Goal: Task Accomplishment & Management: Manage account settings

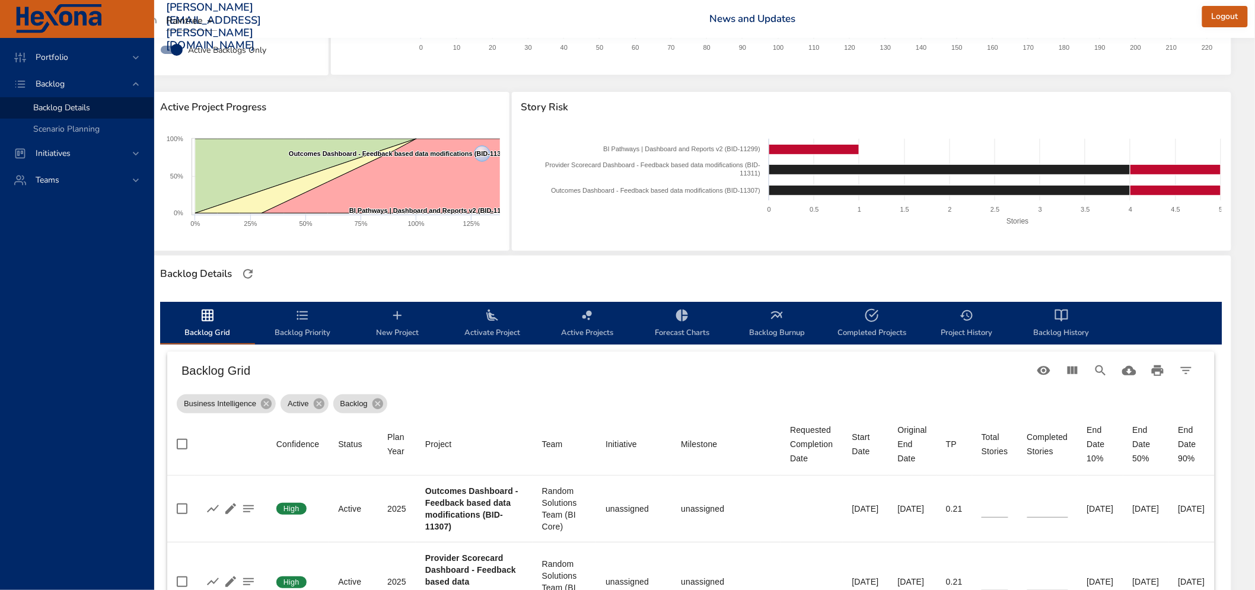
scroll to position [0, 63]
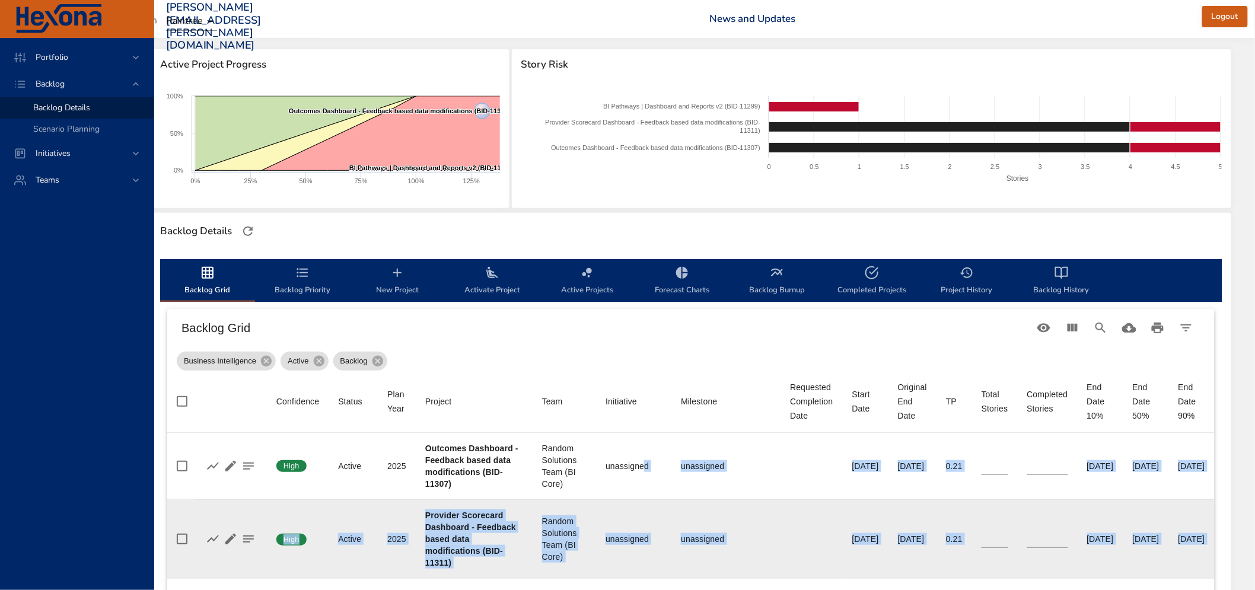
drag, startPoint x: 608, startPoint y: 585, endPoint x: 308, endPoint y: 581, distance: 299.0
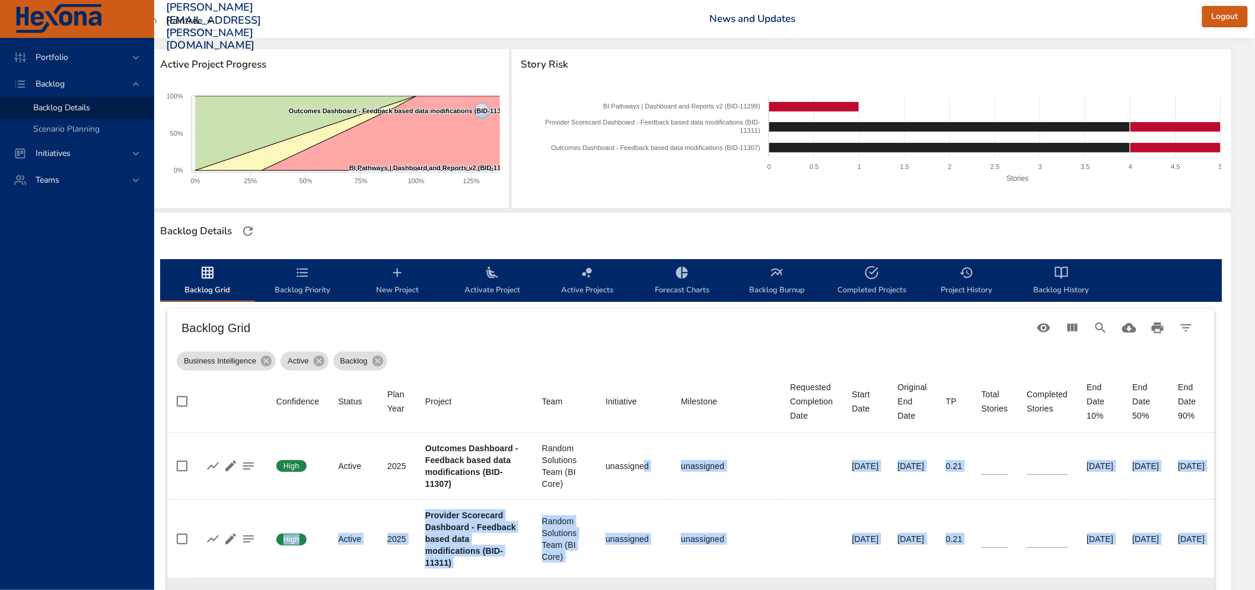
scroll to position [170, 63]
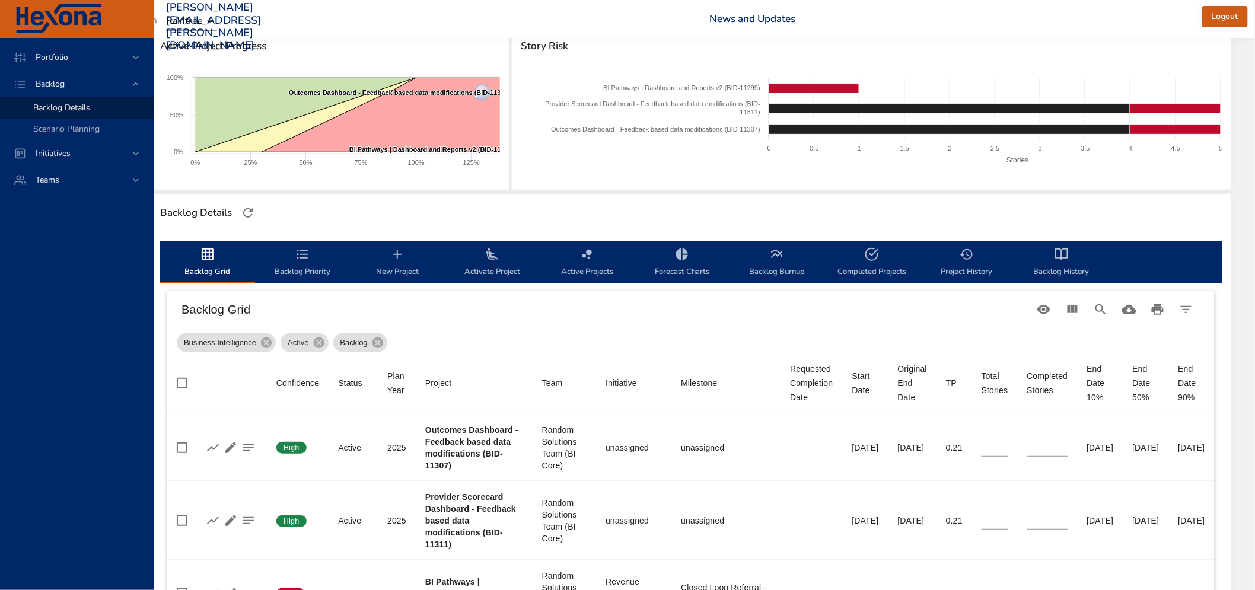
click at [465, 325] on div "Backlog Grid" at bounding box center [691, 310] width 1048 height 38
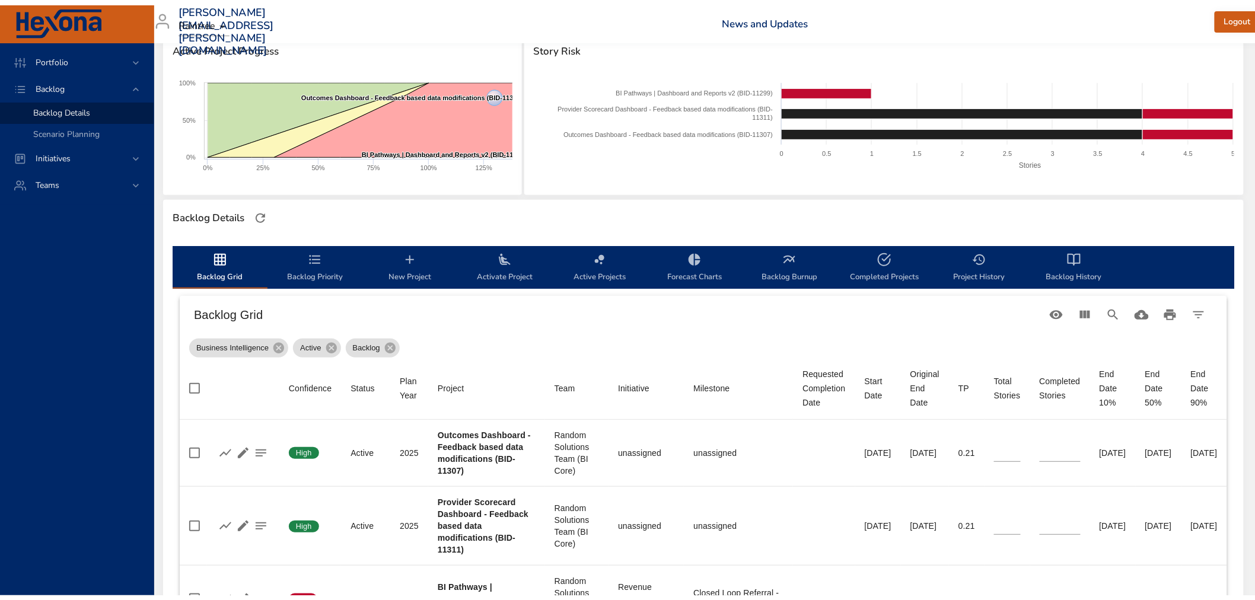
scroll to position [170, 0]
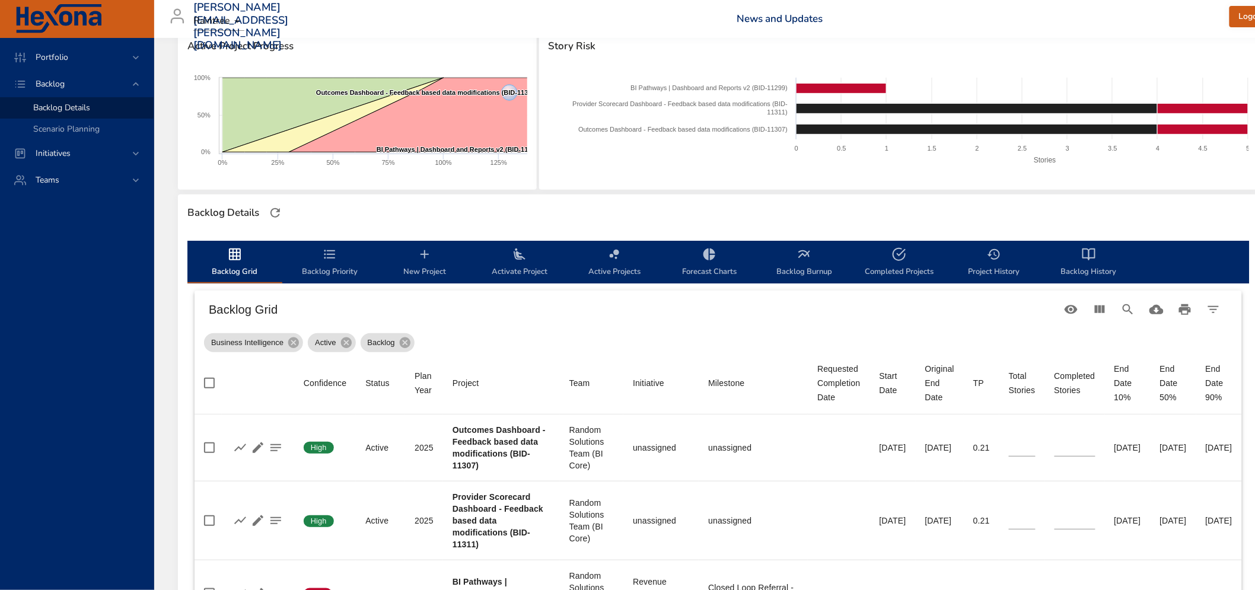
click at [322, 262] on span "Backlog Priority" at bounding box center [330, 262] width 81 height 31
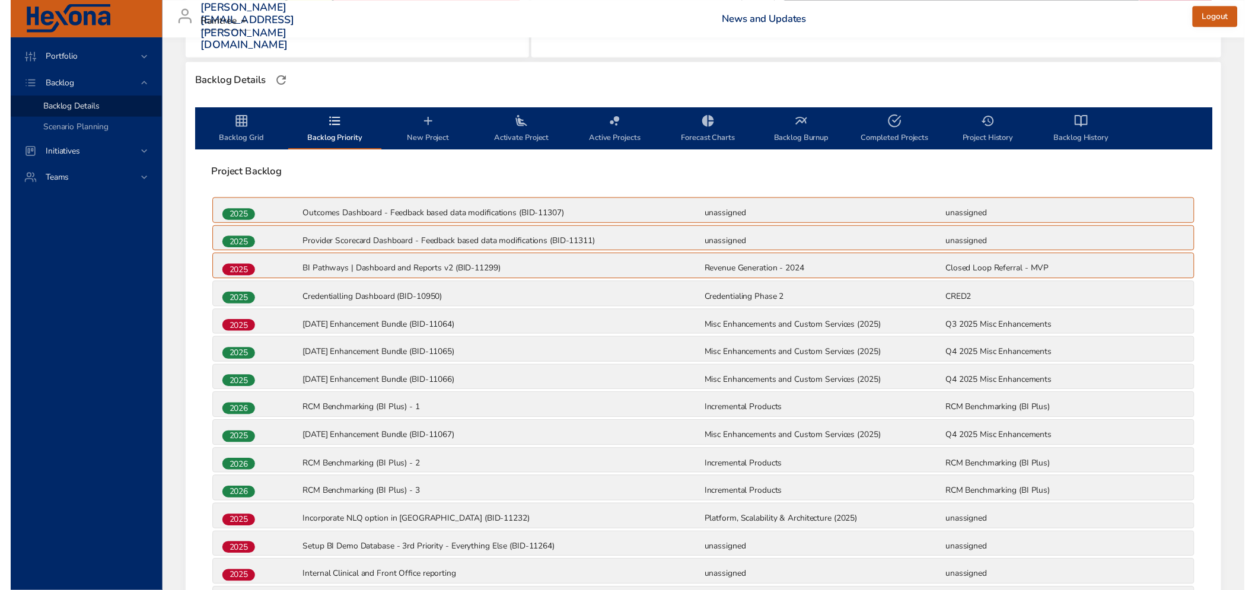
scroll to position [368, 0]
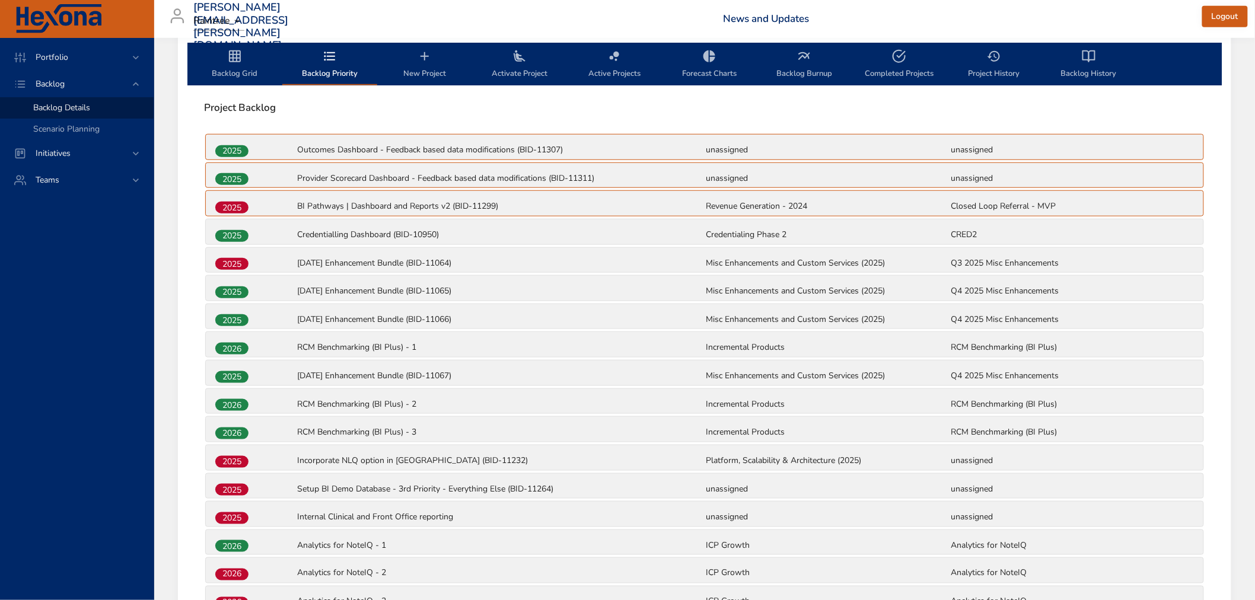
click at [225, 60] on span "Backlog Grid" at bounding box center [235, 64] width 81 height 31
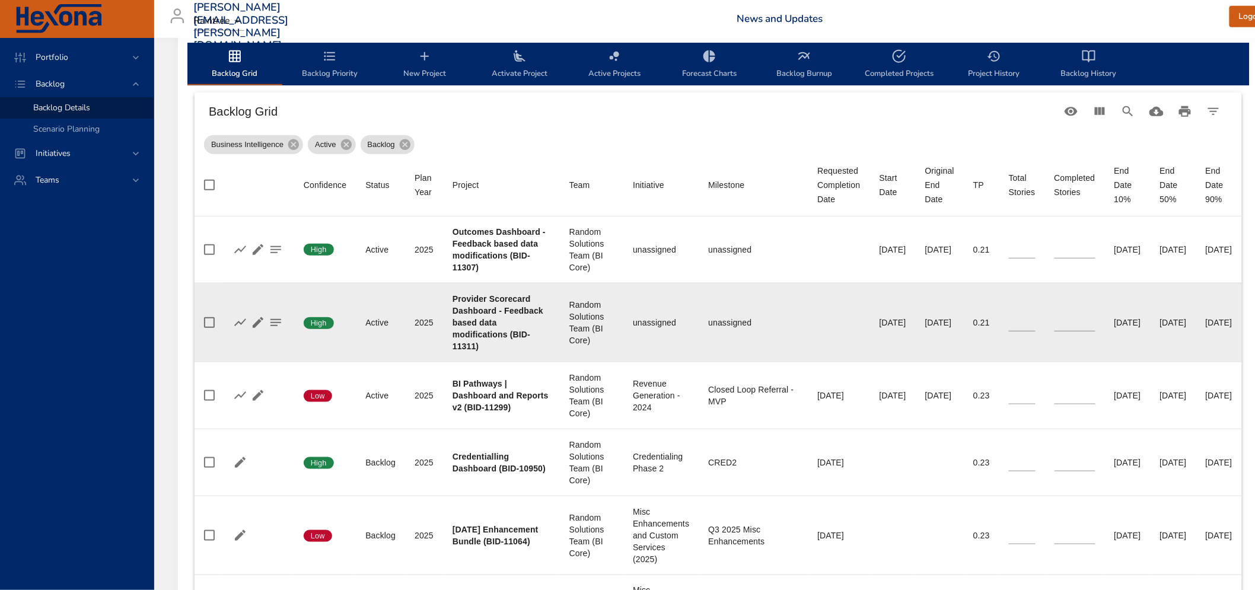
type input "*"
click at [1096, 319] on input "*" at bounding box center [1075, 323] width 41 height 18
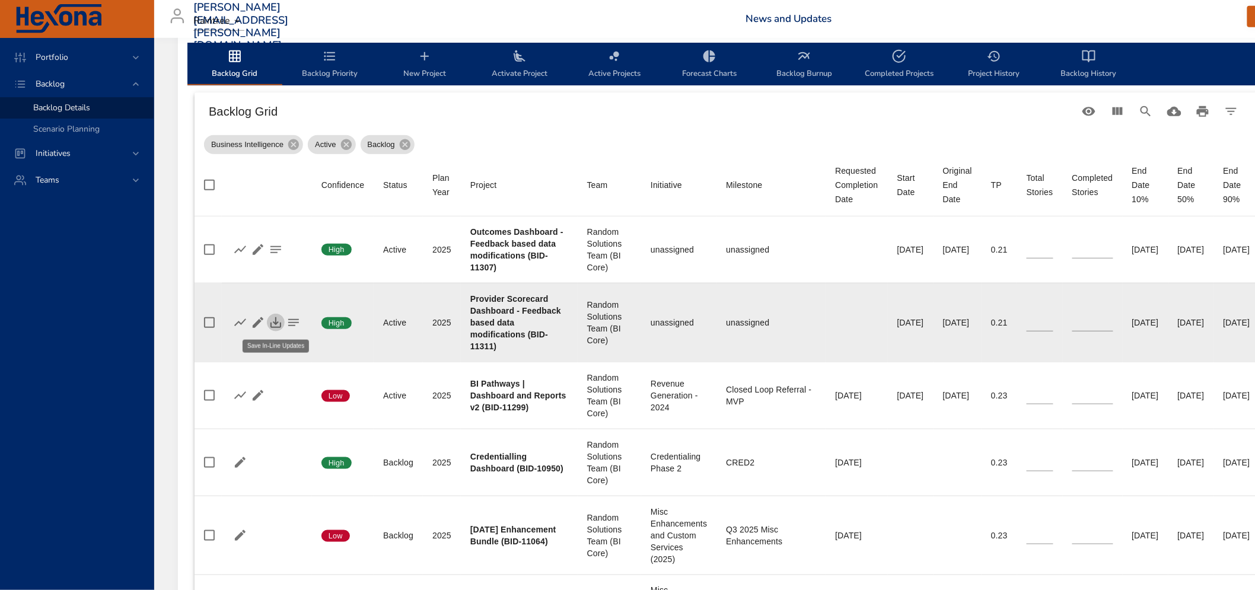
click at [275, 322] on icon "button" at bounding box center [276, 322] width 11 height 11
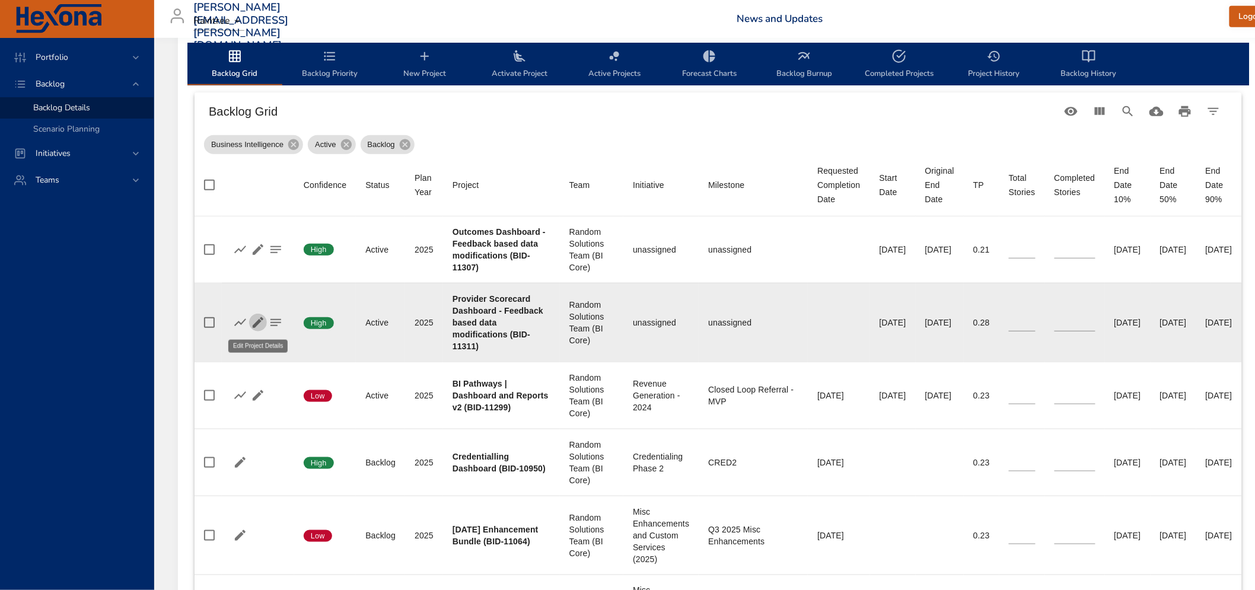
click at [257, 322] on icon "button" at bounding box center [258, 322] width 11 height 11
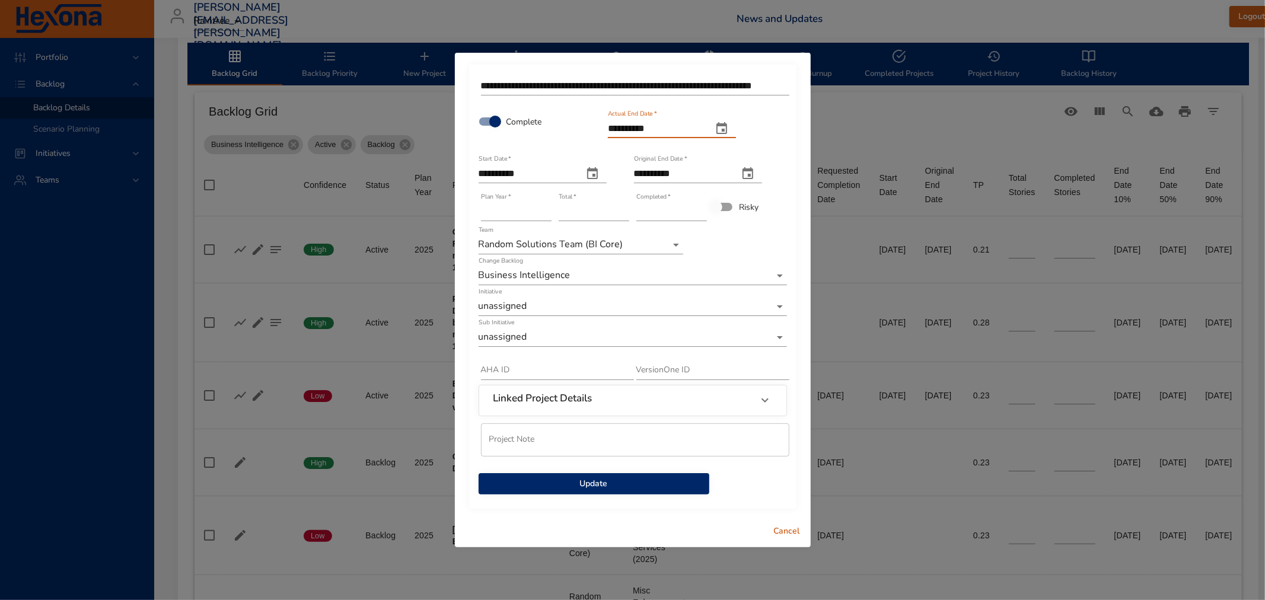
click at [633, 126] on input "**********" at bounding box center [655, 128] width 95 height 19
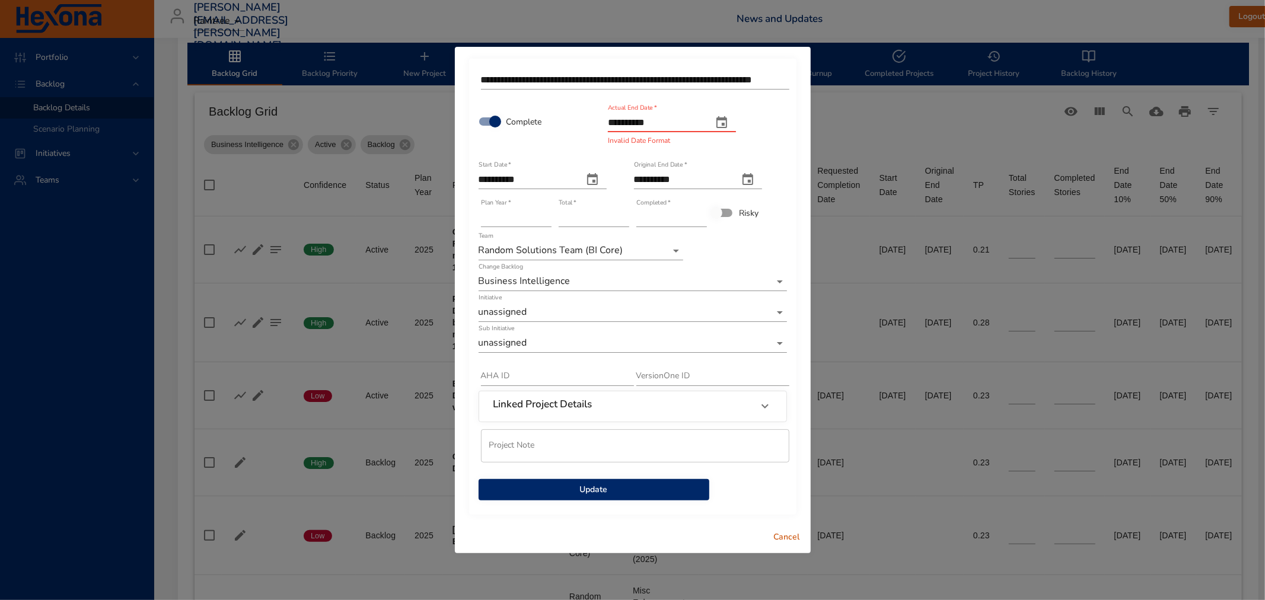
click at [689, 131] on input "**********" at bounding box center [655, 122] width 95 height 19
click at [624, 125] on input "**********" at bounding box center [655, 122] width 95 height 19
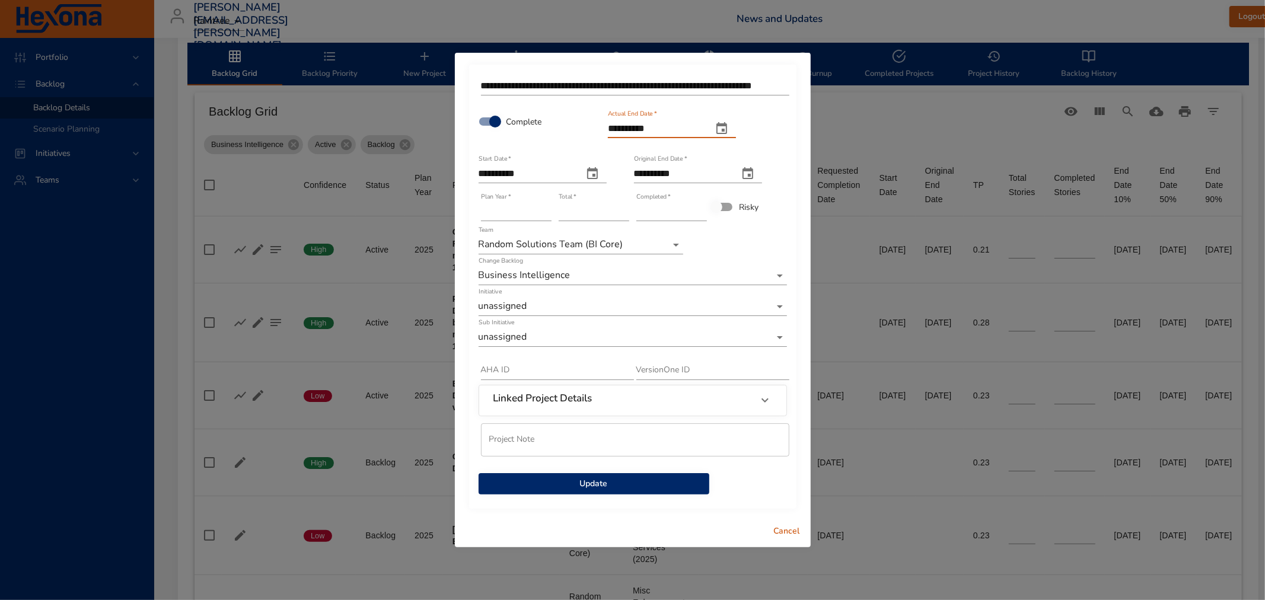
type input "**********"
click at [583, 485] on span "Update" at bounding box center [594, 484] width 212 height 15
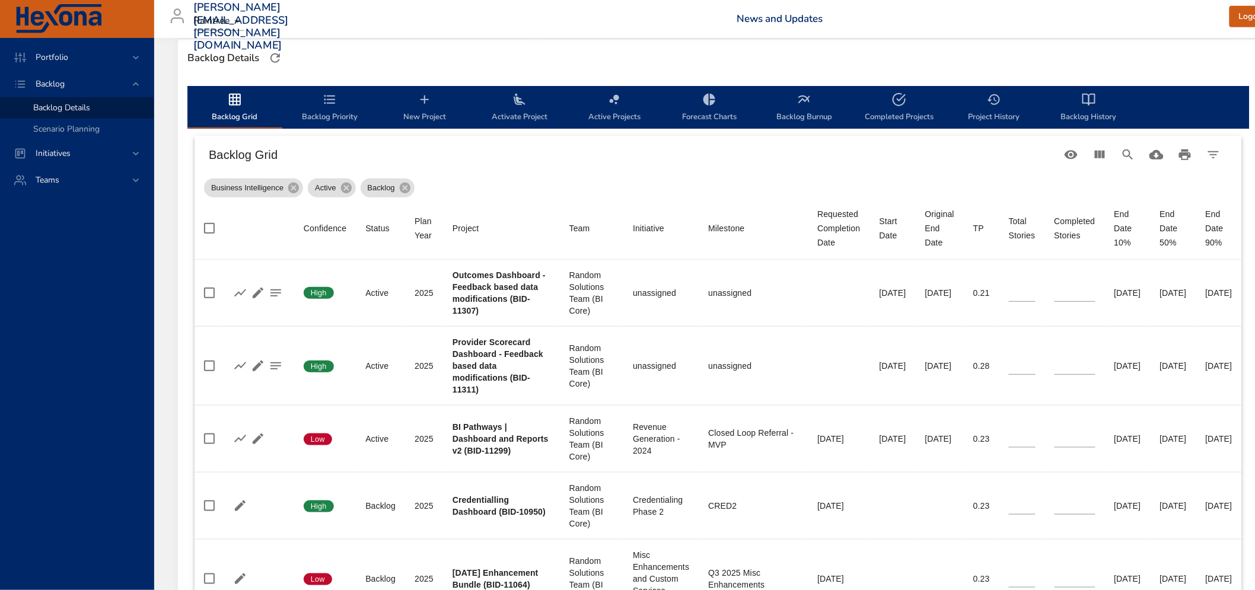
scroll to position [301, 0]
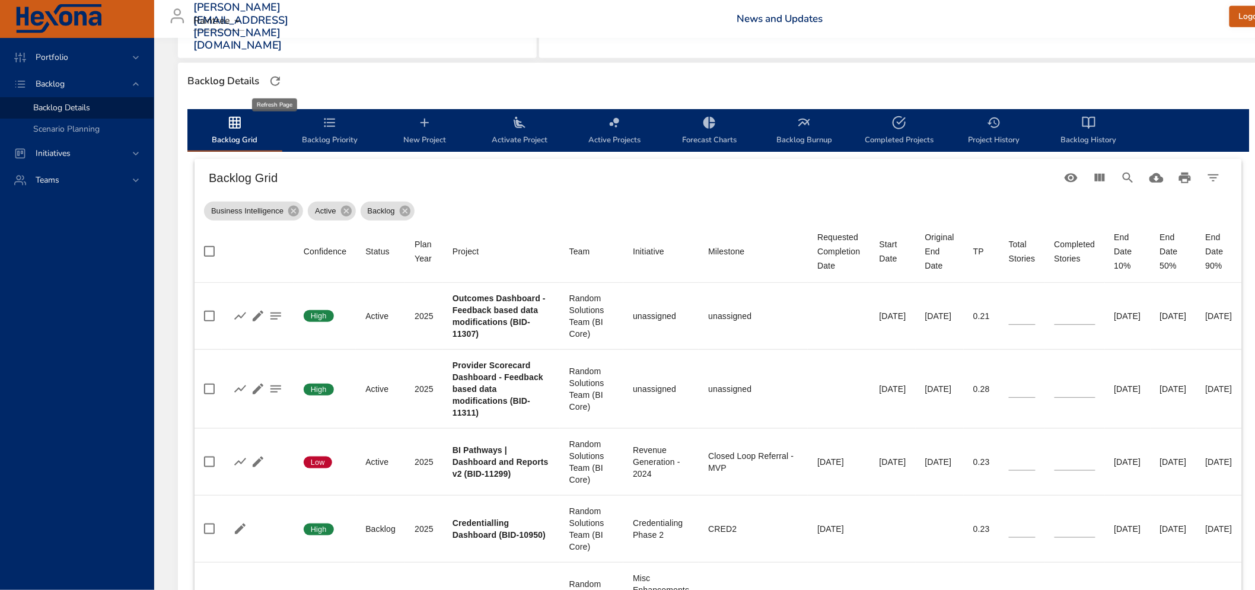
click at [275, 77] on icon "button" at bounding box center [275, 81] width 9 height 9
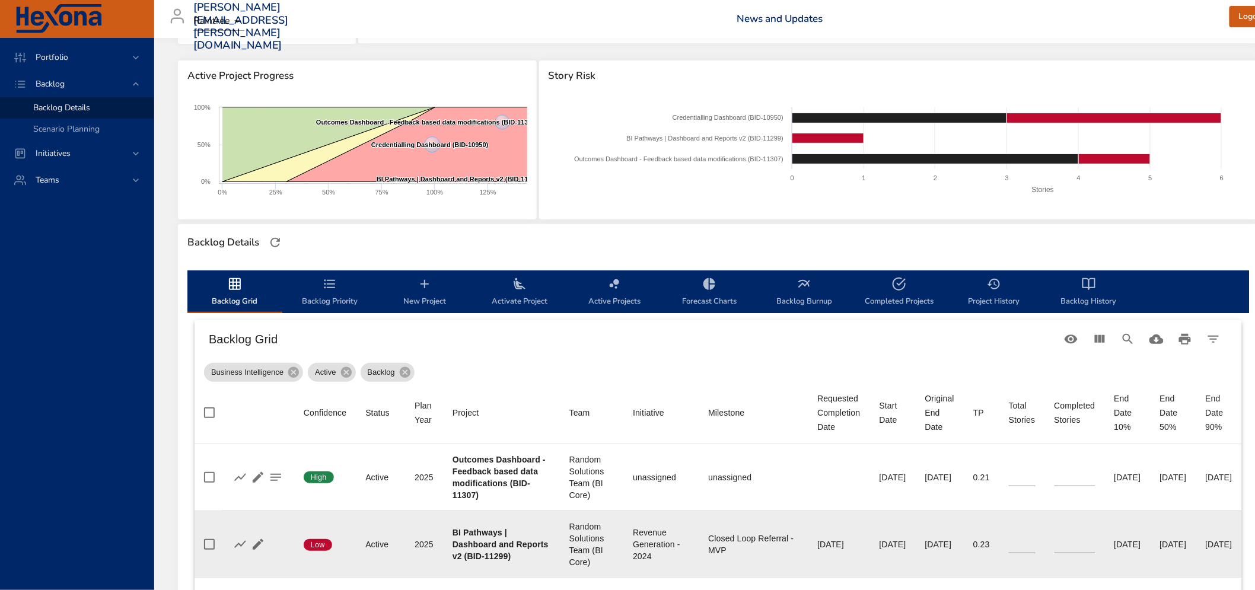
scroll to position [66, 0]
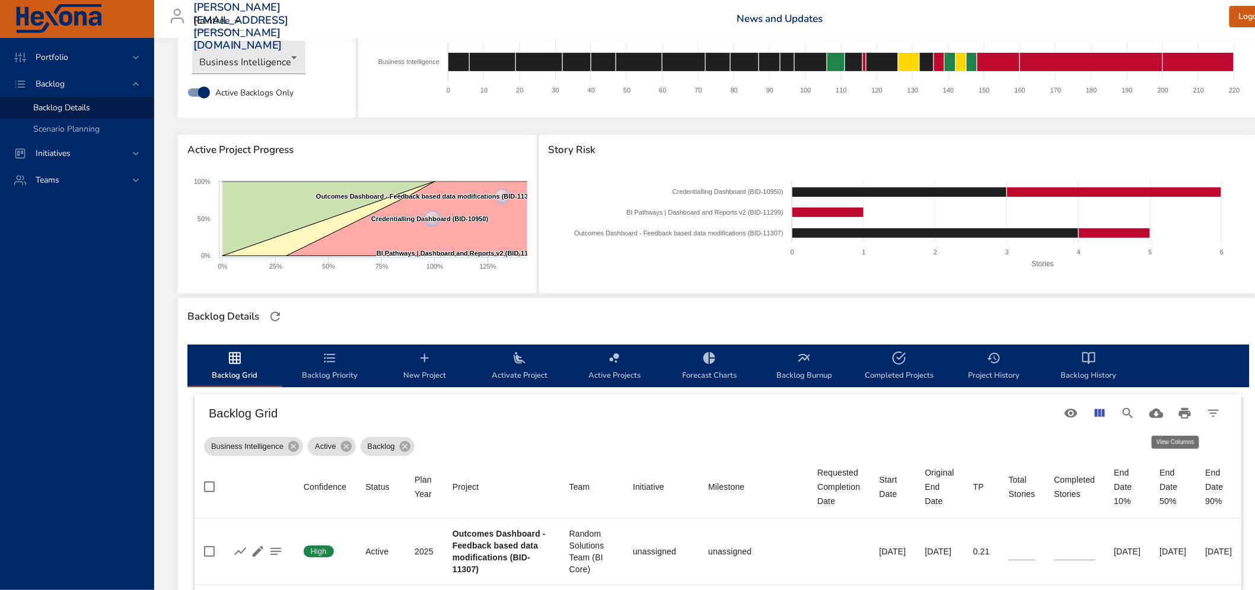
click at [1105, 412] on icon "View Columns" at bounding box center [1100, 413] width 10 height 8
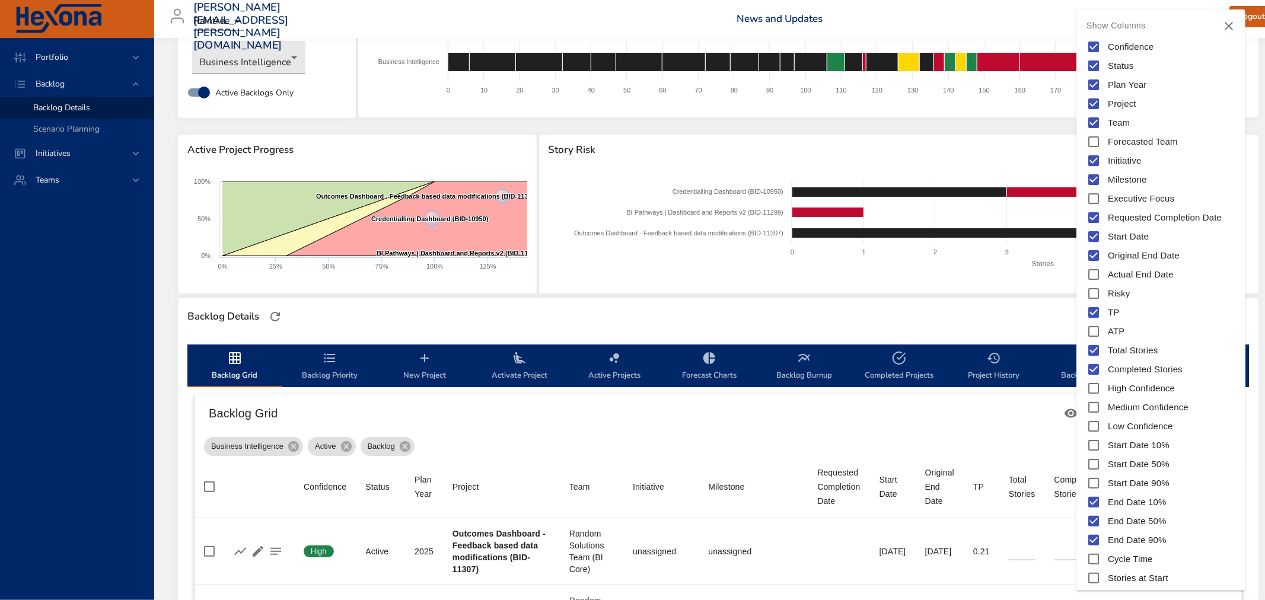
click at [1137, 464] on span "Start Date 50%" at bounding box center [1139, 465] width 62 height 14
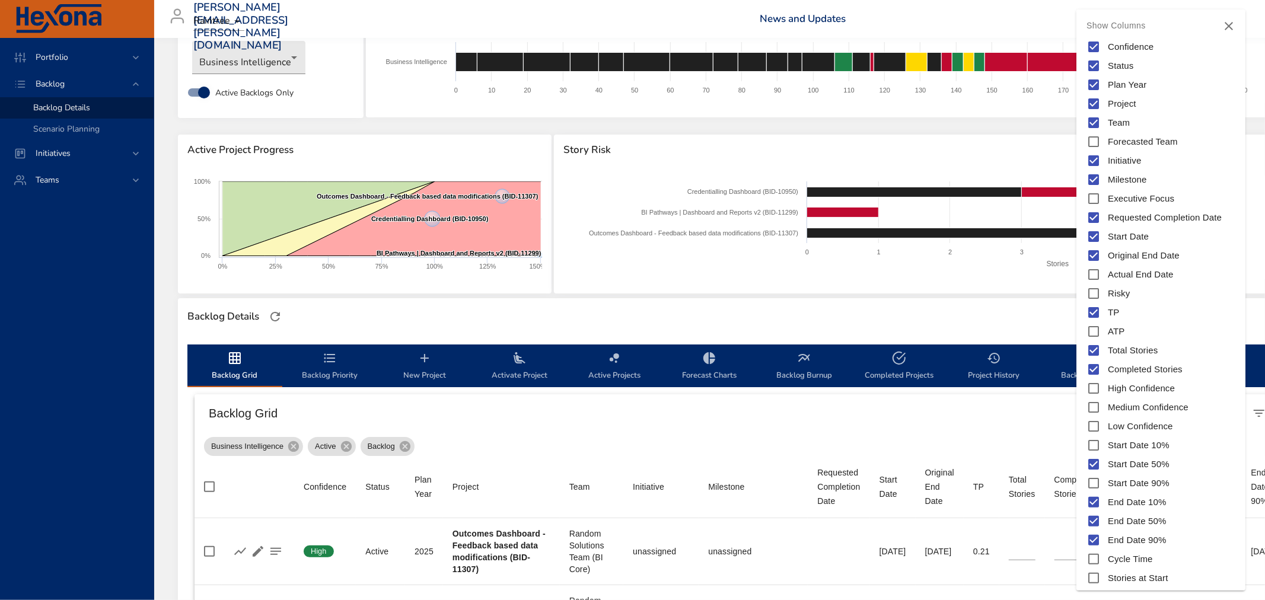
click at [963, 422] on div at bounding box center [632, 300] width 1265 height 600
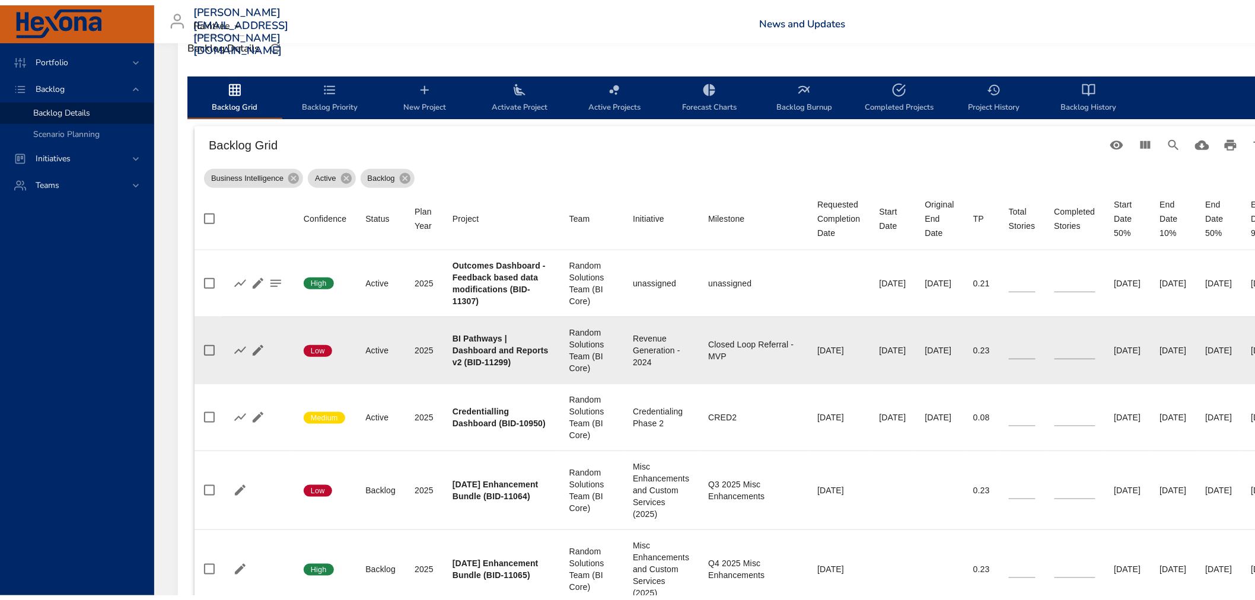
scroll to position [132, 0]
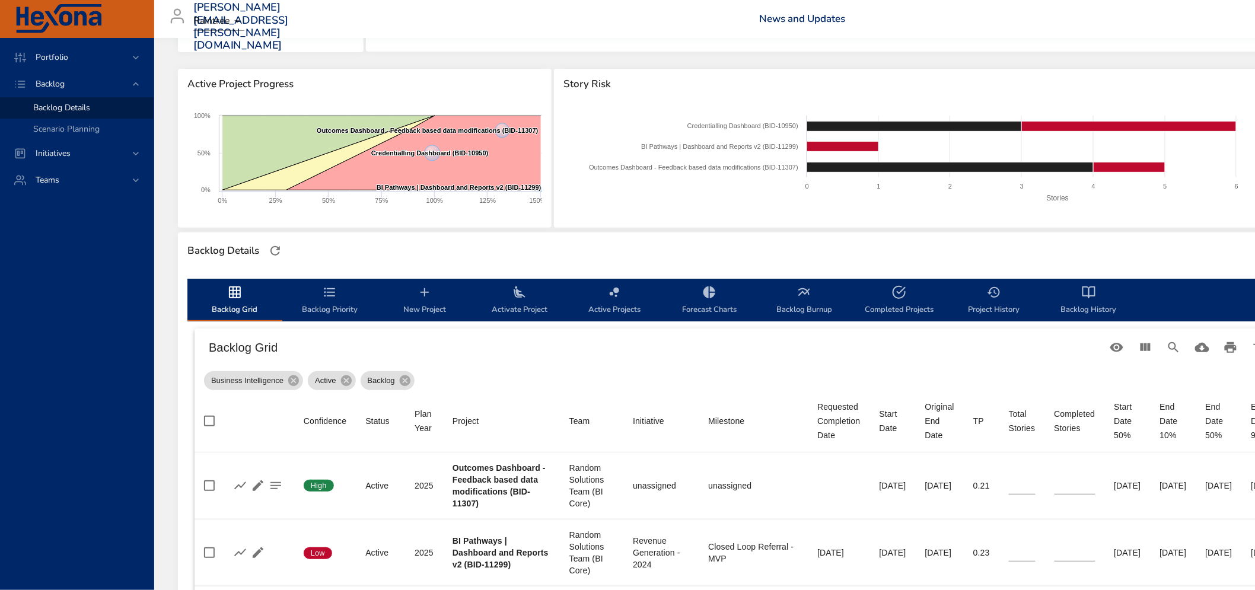
click at [323, 292] on icon "backlog-tab" at bounding box center [330, 292] width 14 height 14
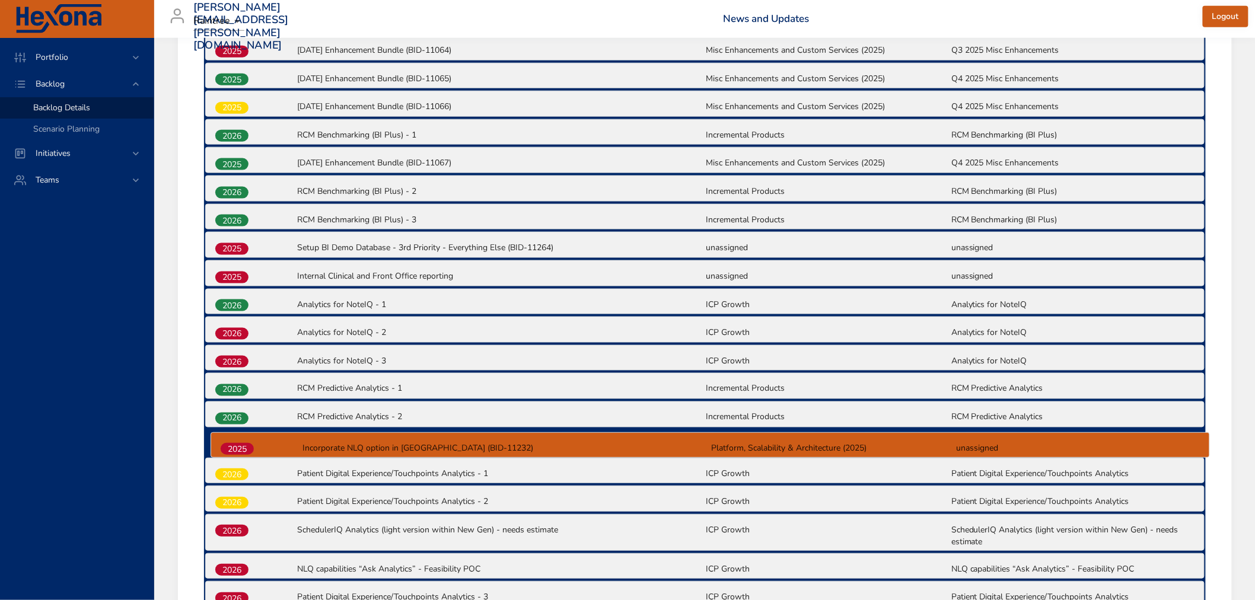
scroll to position [556, 0]
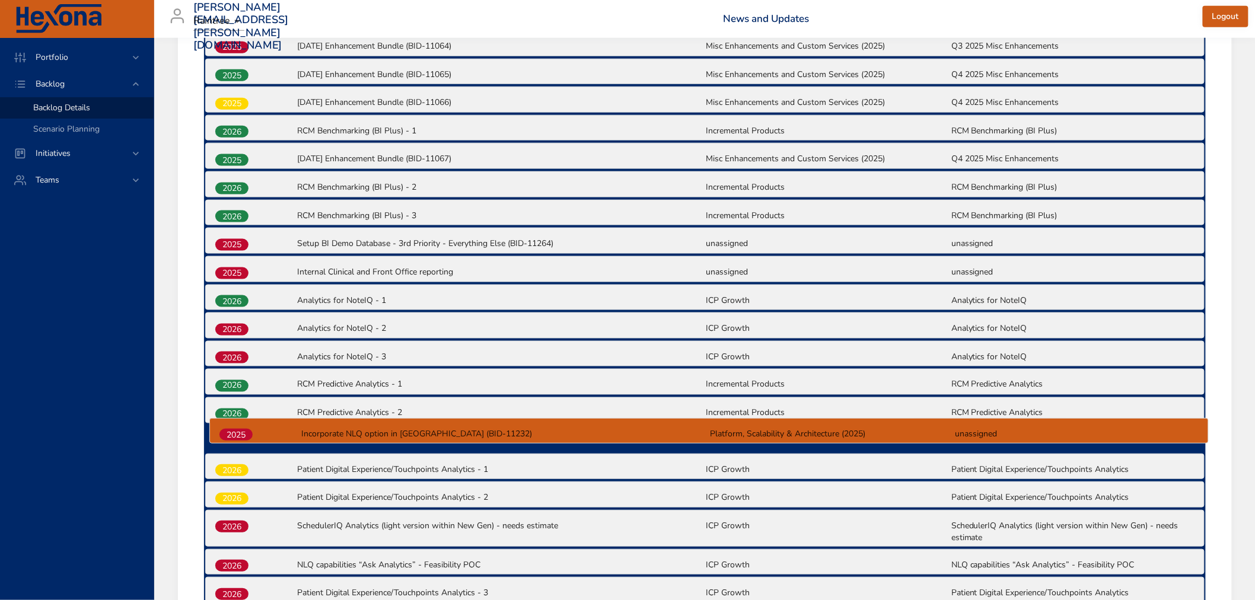
drag, startPoint x: 234, startPoint y: 273, endPoint x: 239, endPoint y: 440, distance: 167.4
click at [239, 440] on div "2025 Outcomes Dashboard - Feedback based data modifications (BID-11307) unassig…" at bounding box center [705, 374] width 1002 height 860
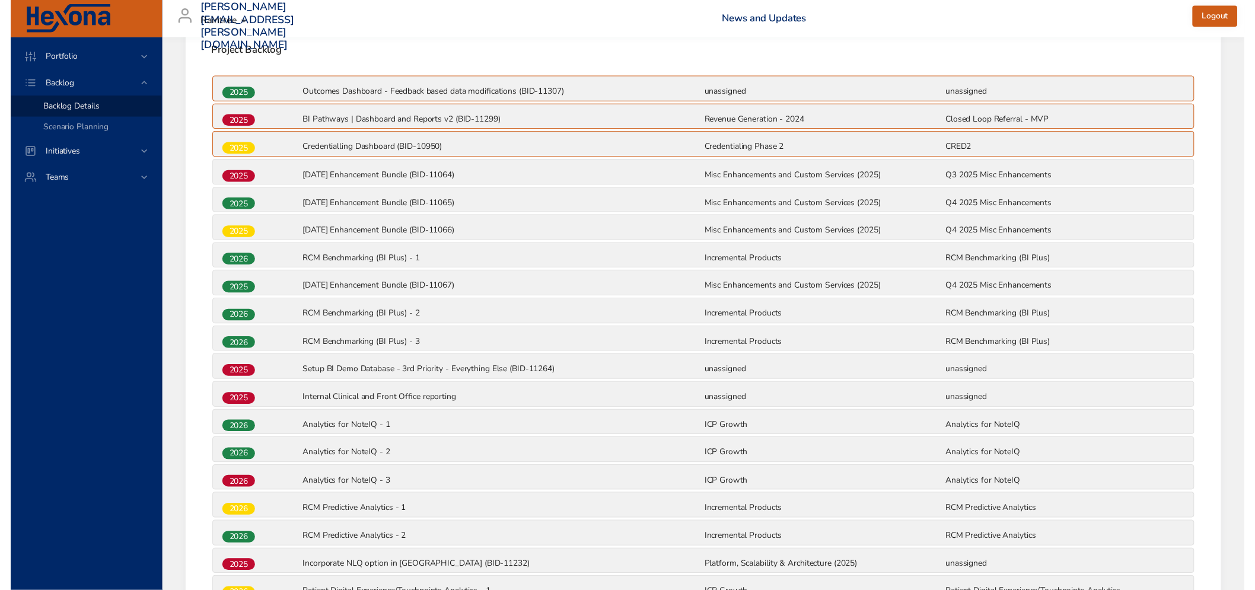
scroll to position [227, 0]
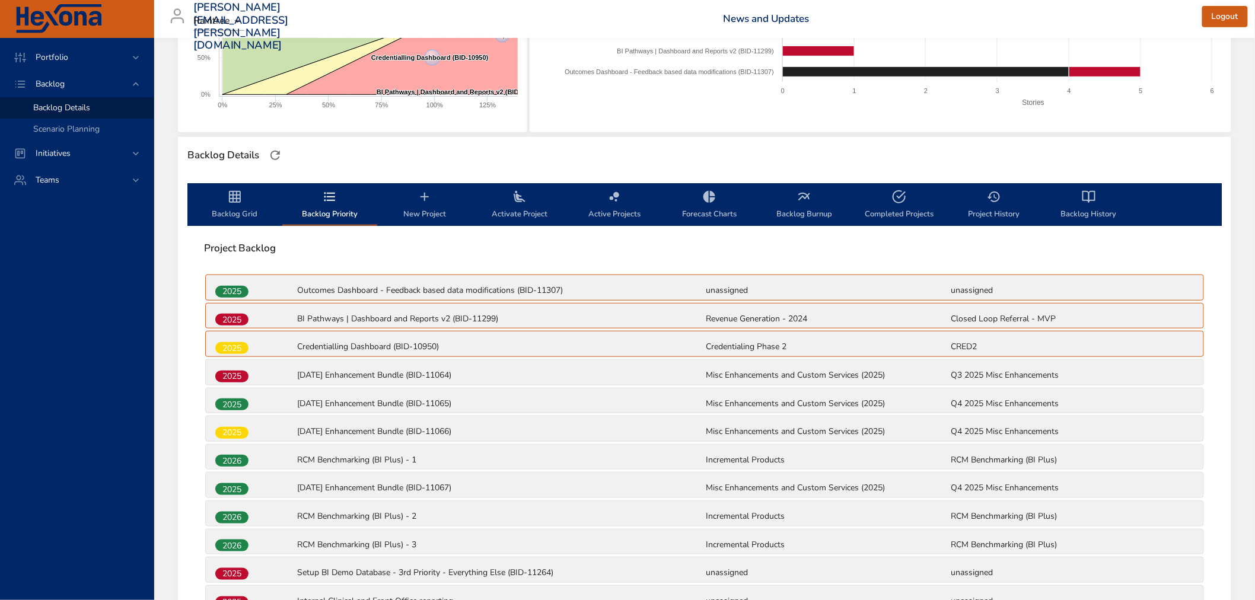
click at [241, 198] on icon "backlog-tab" at bounding box center [235, 197] width 14 height 14
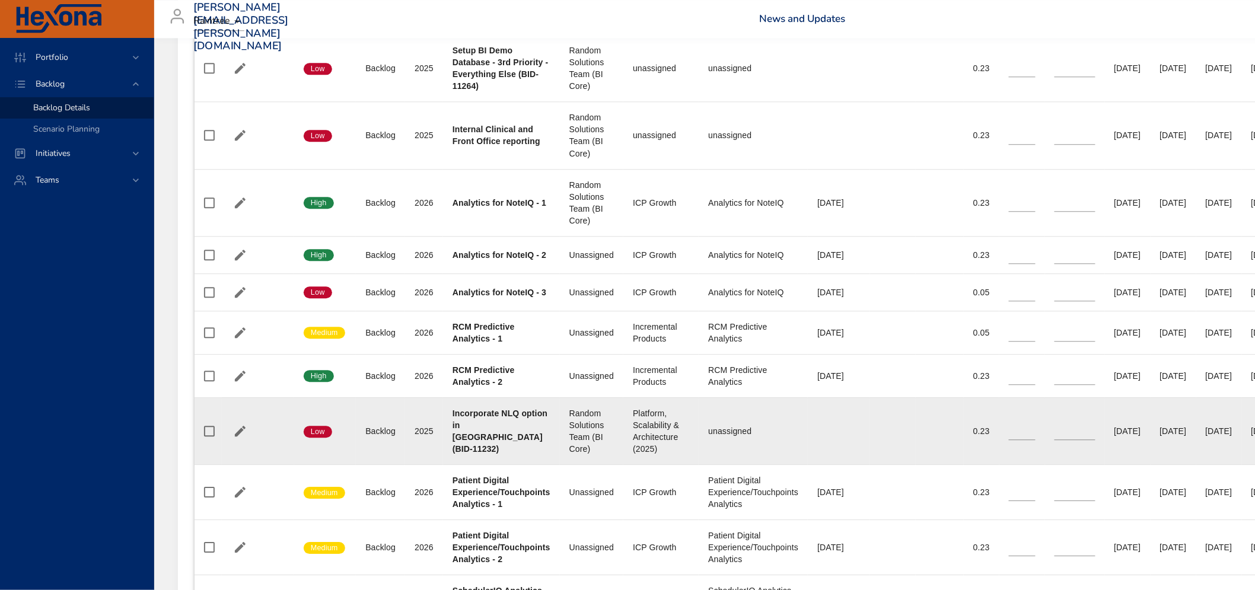
scroll to position [1216, 0]
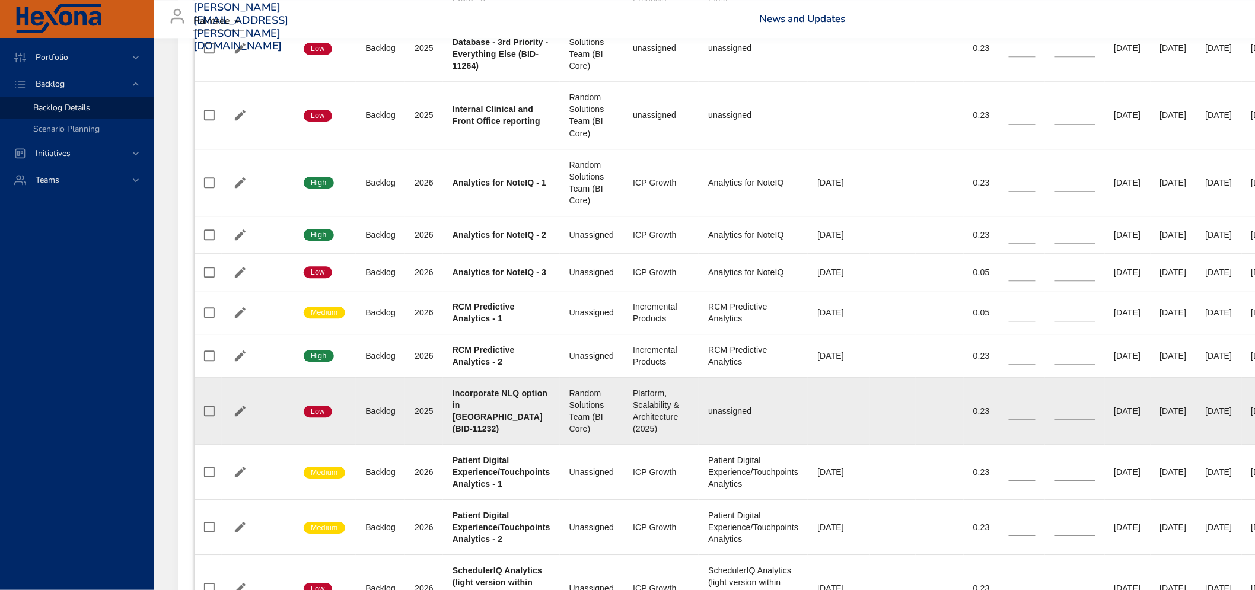
click at [1036, 414] on input "**" at bounding box center [1022, 411] width 27 height 18
click at [1036, 414] on input "*" at bounding box center [1022, 411] width 27 height 18
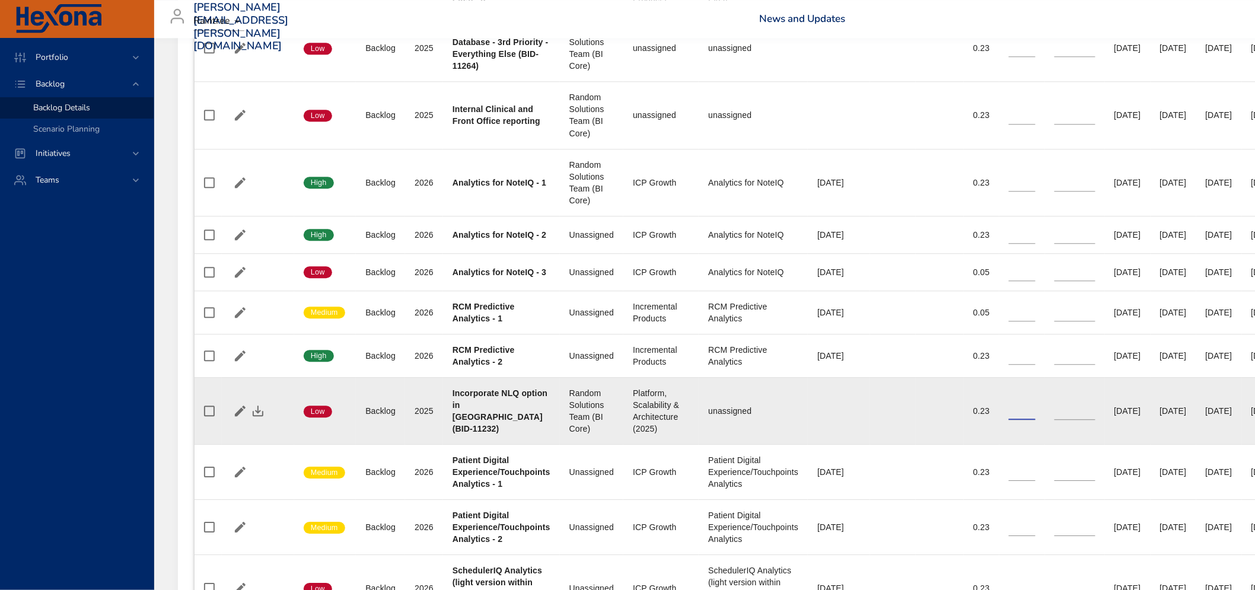
type input "*"
click at [1036, 414] on input "*" at bounding box center [1022, 411] width 27 height 18
click at [263, 411] on icon "button" at bounding box center [258, 411] width 14 height 14
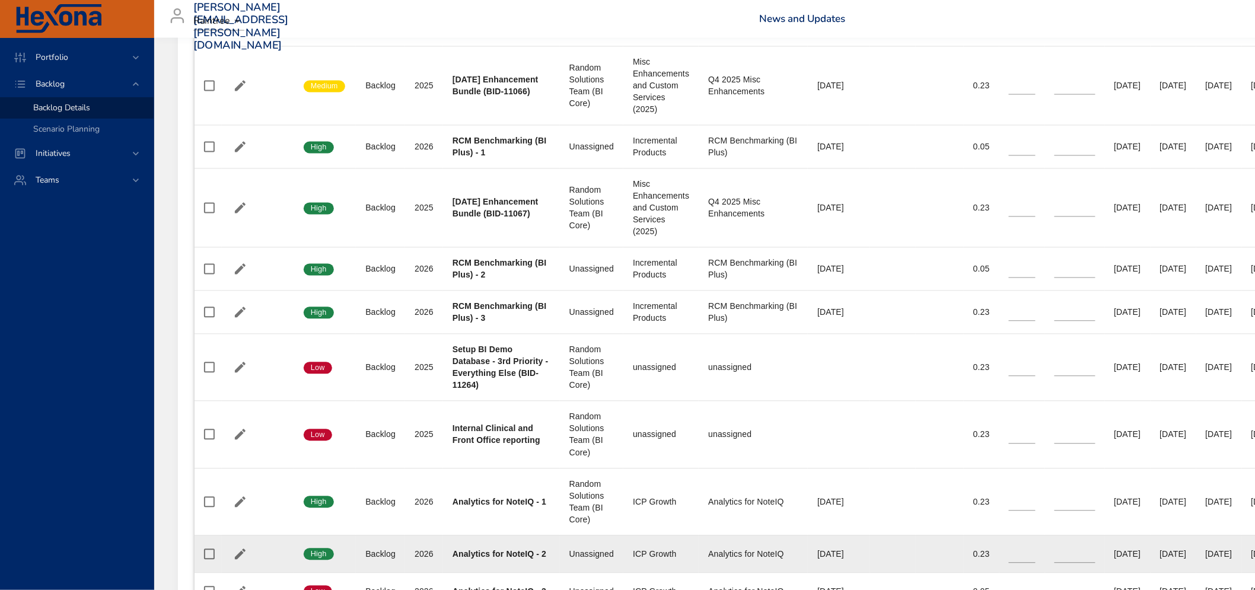
scroll to position [886, 0]
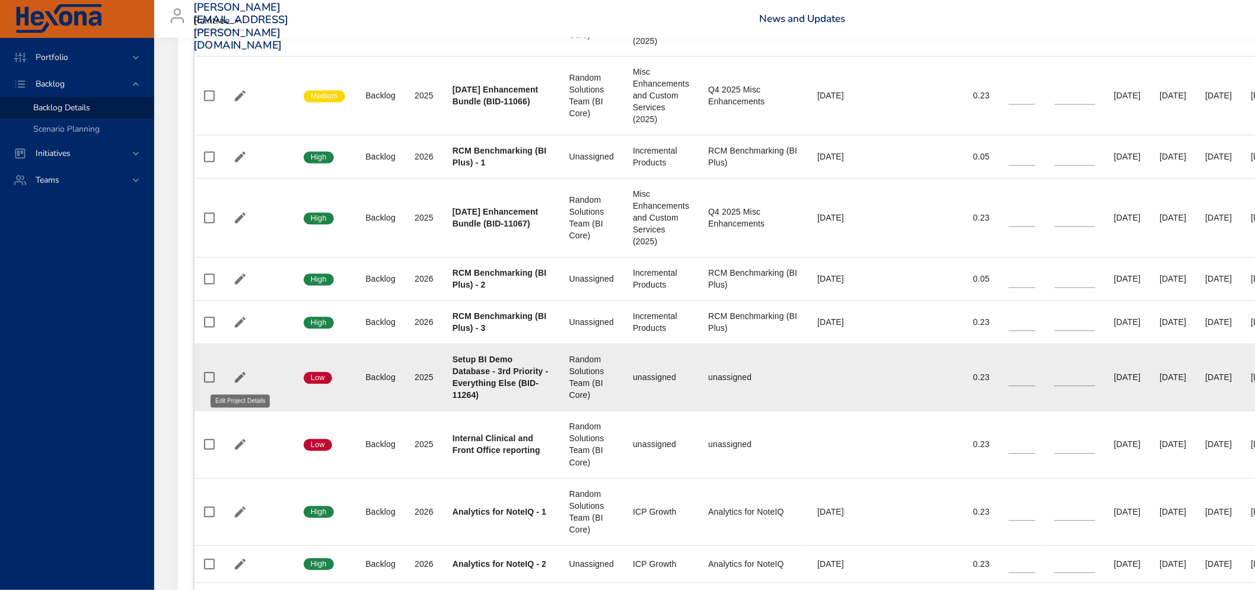
click at [236, 377] on icon "button" at bounding box center [240, 378] width 14 height 14
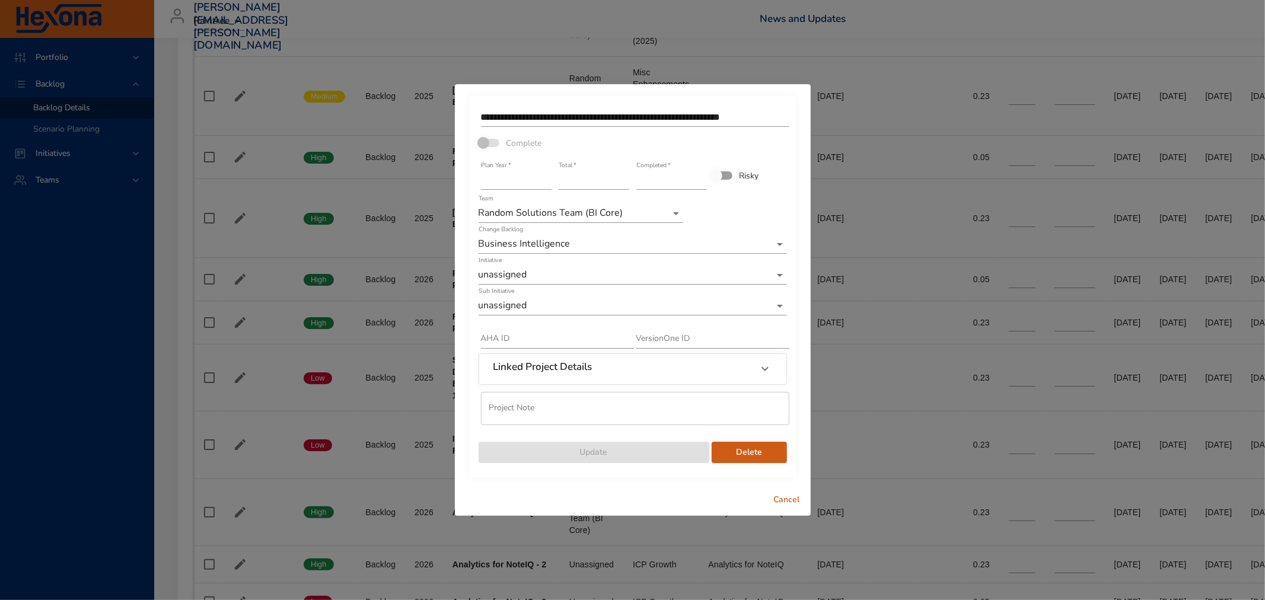
click at [781, 502] on span "Cancel" at bounding box center [787, 500] width 28 height 15
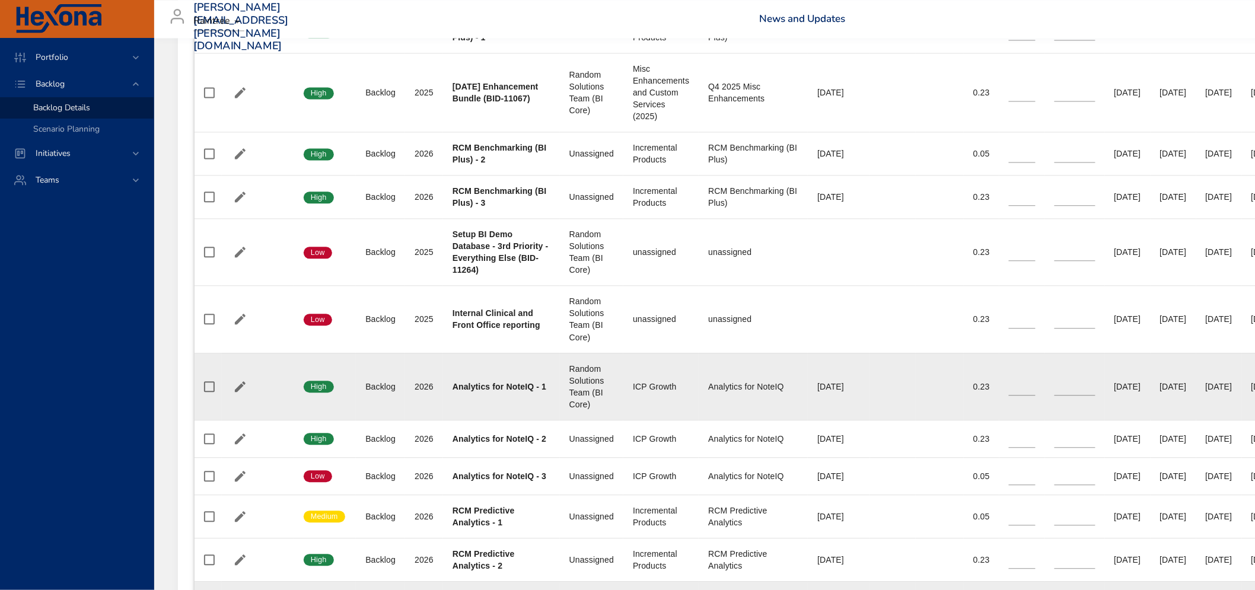
scroll to position [1018, 0]
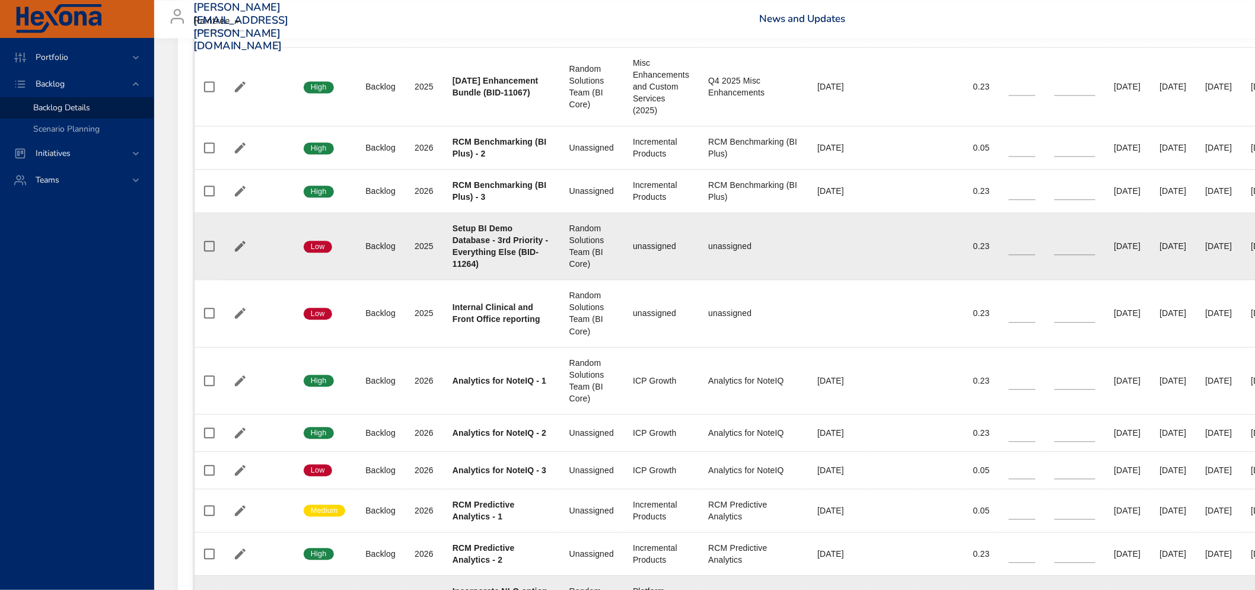
click at [1036, 245] on input "**" at bounding box center [1022, 246] width 27 height 18
click at [1036, 246] on input "**" at bounding box center [1022, 246] width 27 height 18
click at [1036, 250] on input "**" at bounding box center [1022, 246] width 27 height 18
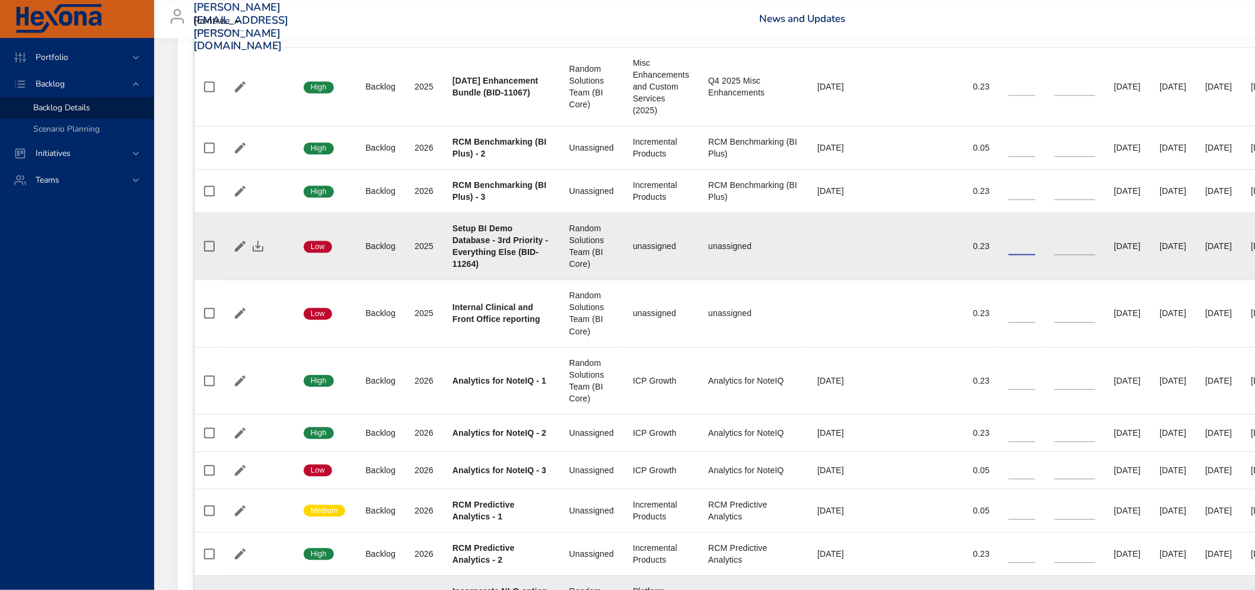
click at [1036, 250] on input "**" at bounding box center [1022, 246] width 27 height 18
type input "**"
click at [259, 249] on icon "button" at bounding box center [258, 246] width 14 height 14
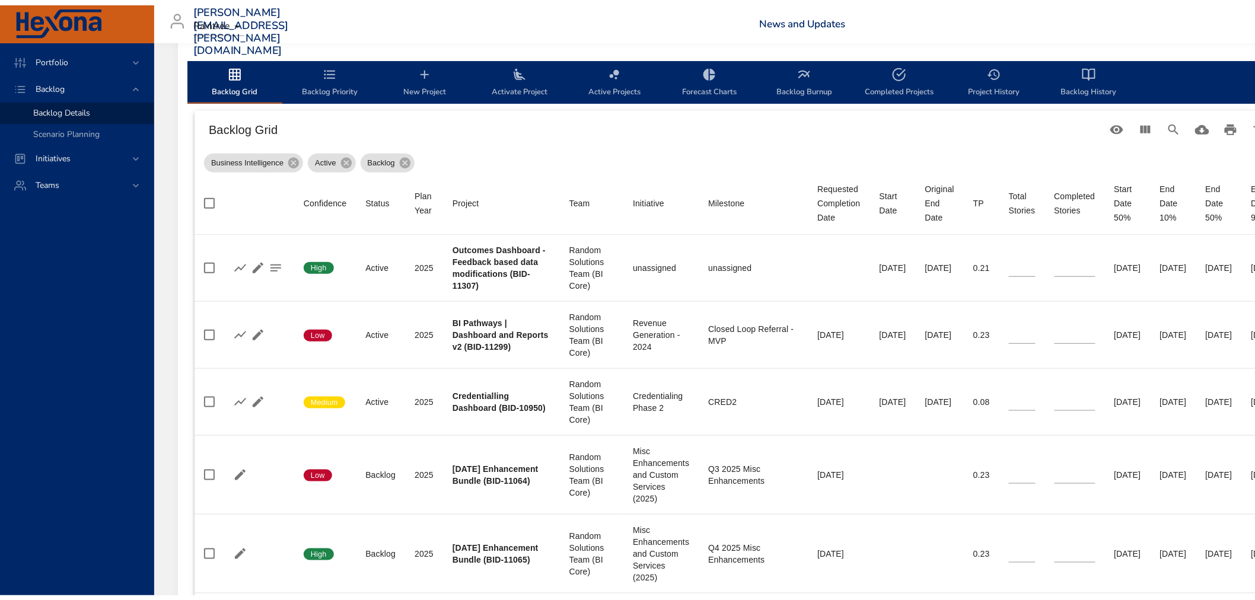
scroll to position [227, 0]
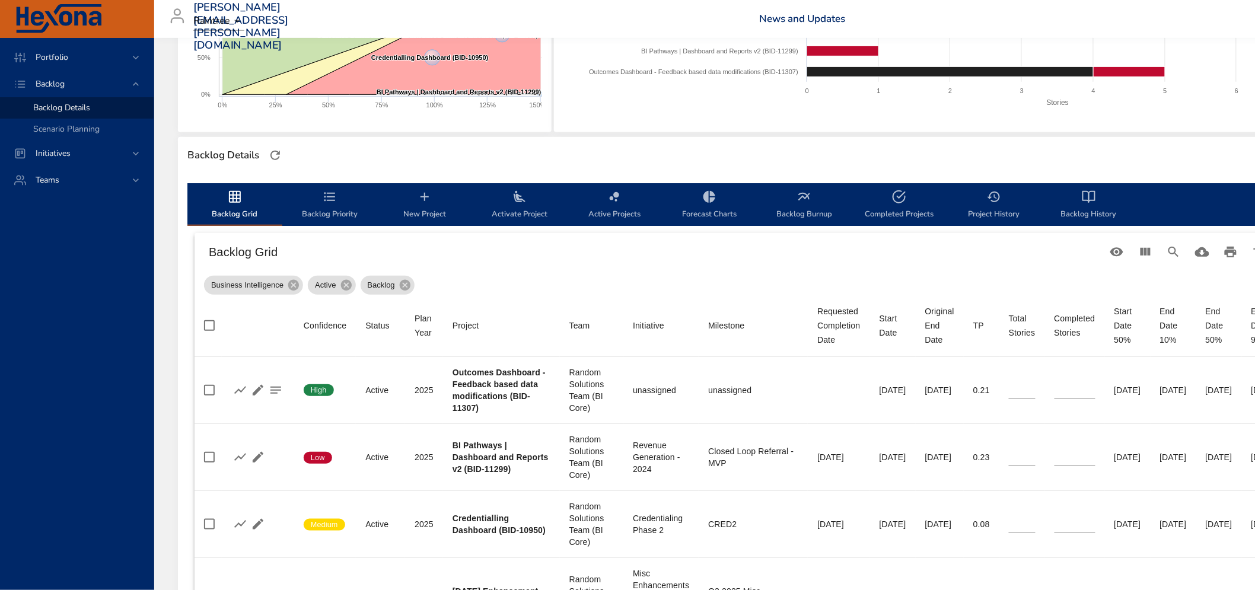
click at [335, 196] on icon "backlog-tab" at bounding box center [330, 197] width 14 height 14
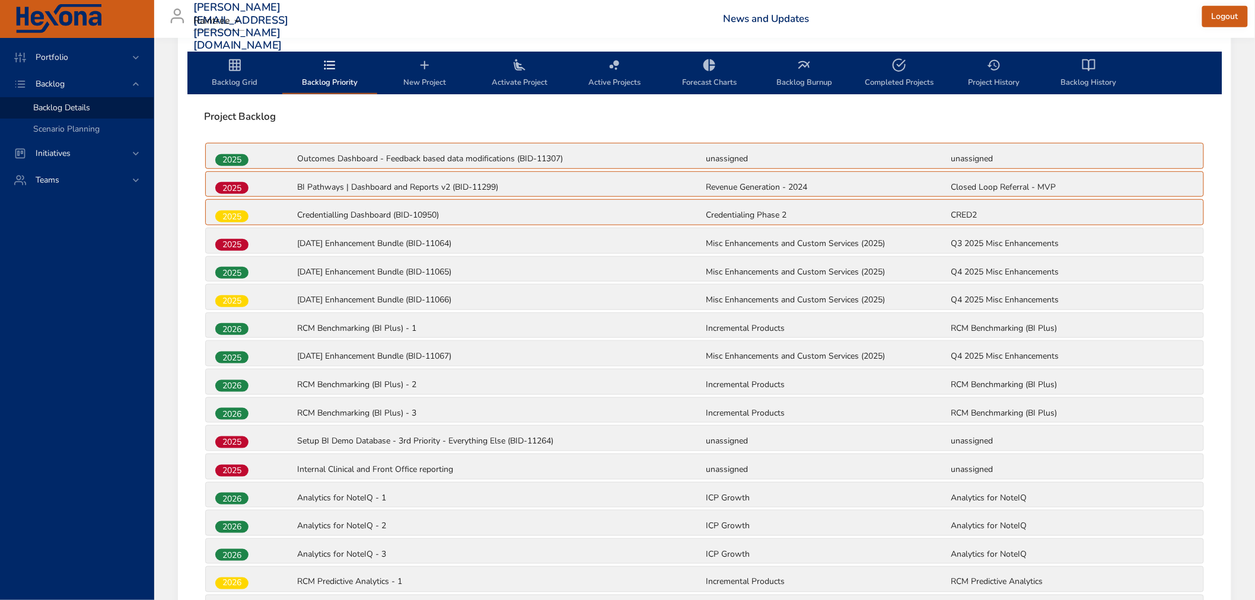
scroll to position [425, 0]
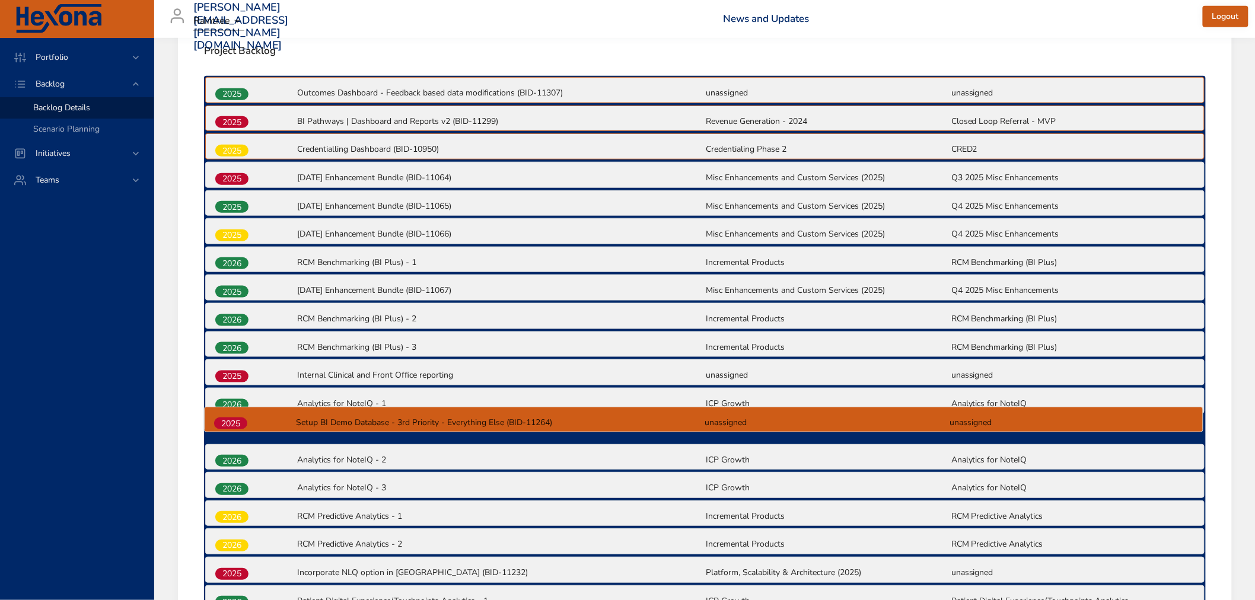
drag, startPoint x: 234, startPoint y: 374, endPoint x: 233, endPoint y: 427, distance: 53.4
click at [233, 427] on div "2025 Outcomes Dashboard - Feedback based data modifications (BID-11307) unassig…" at bounding box center [705, 506] width 1002 height 860
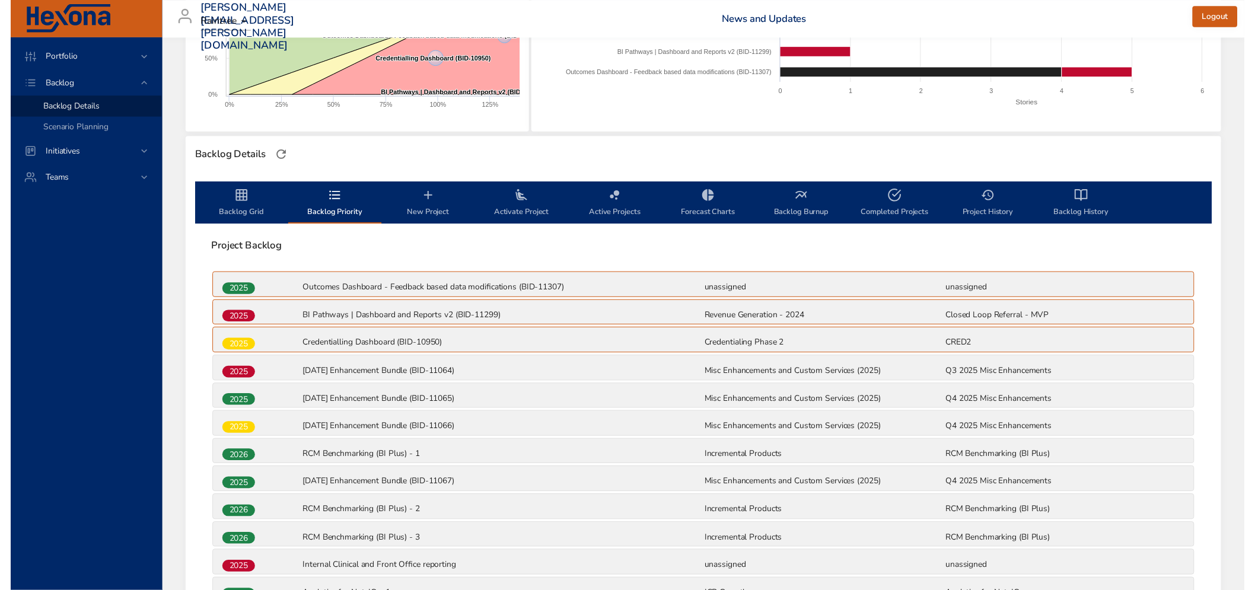
scroll to position [161, 0]
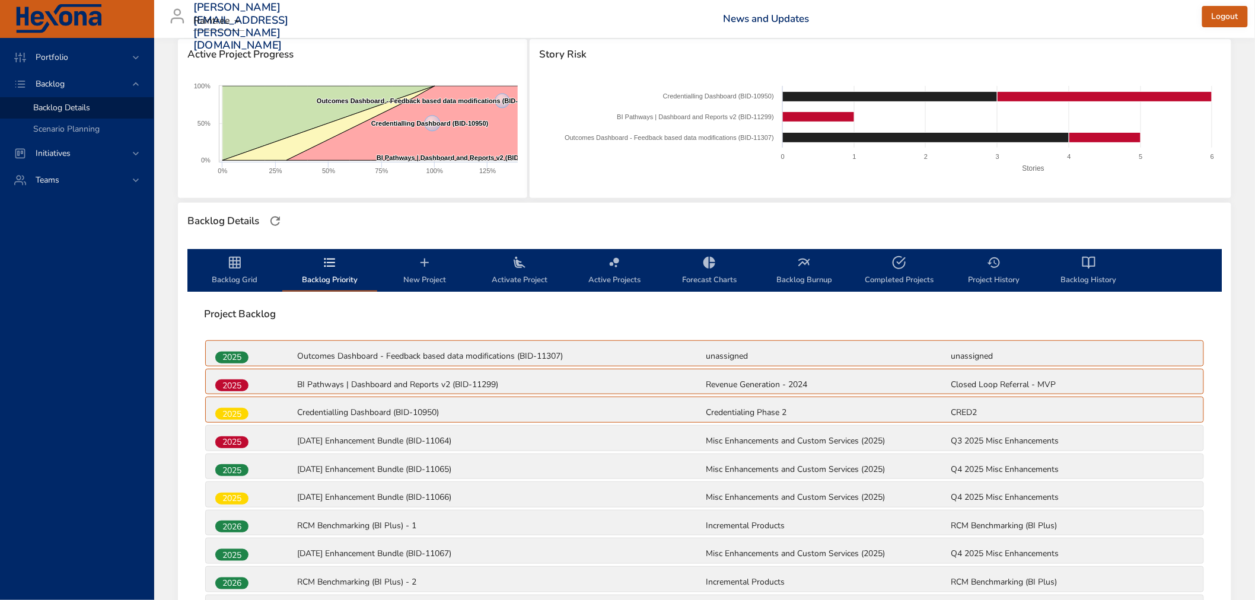
click at [236, 257] on icon "backlog-tab" at bounding box center [235, 263] width 12 height 12
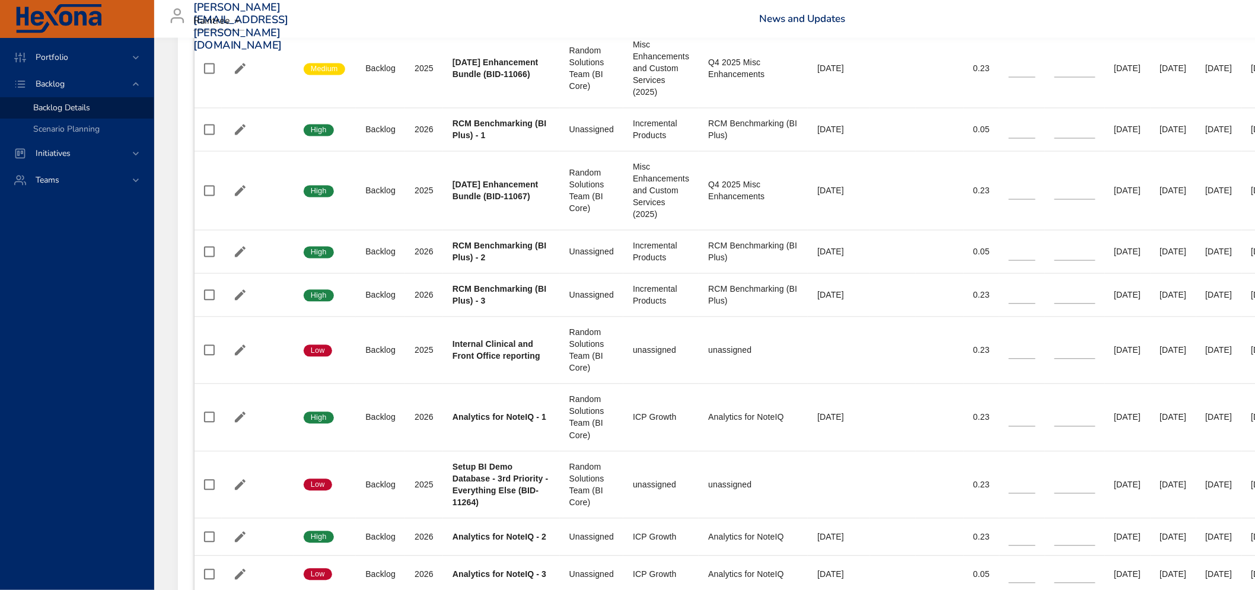
scroll to position [952, 0]
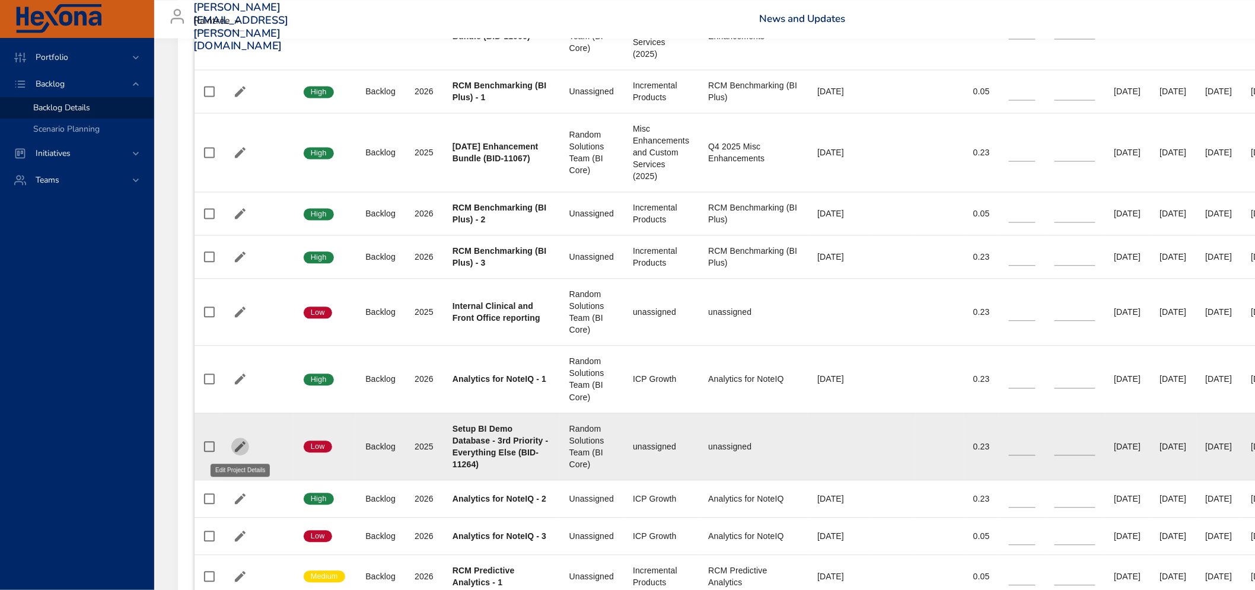
click at [237, 443] on icon "button" at bounding box center [240, 447] width 14 height 14
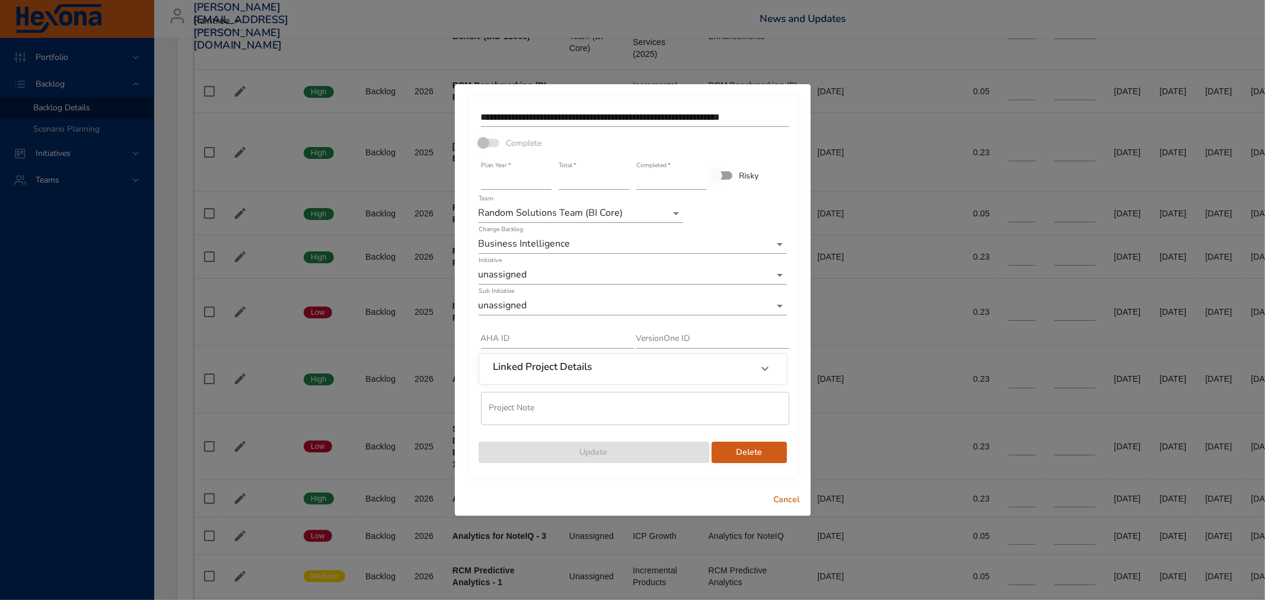
type input "****"
click at [547, 176] on input "****" at bounding box center [516, 180] width 71 height 19
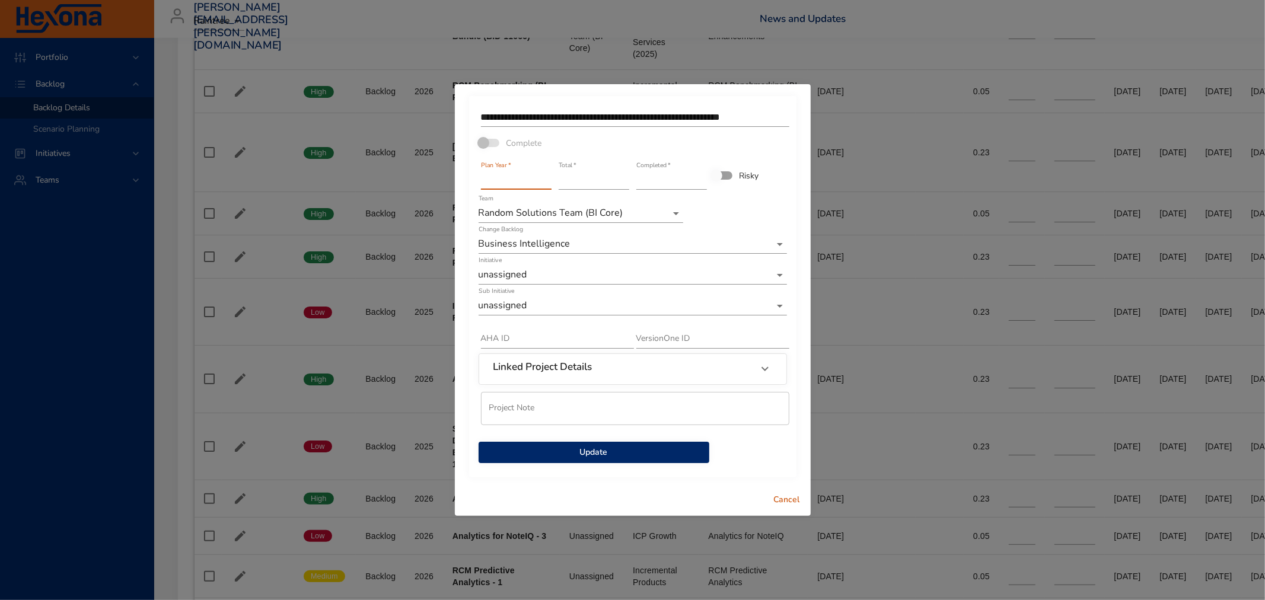
click at [559, 448] on span "Update" at bounding box center [594, 453] width 212 height 15
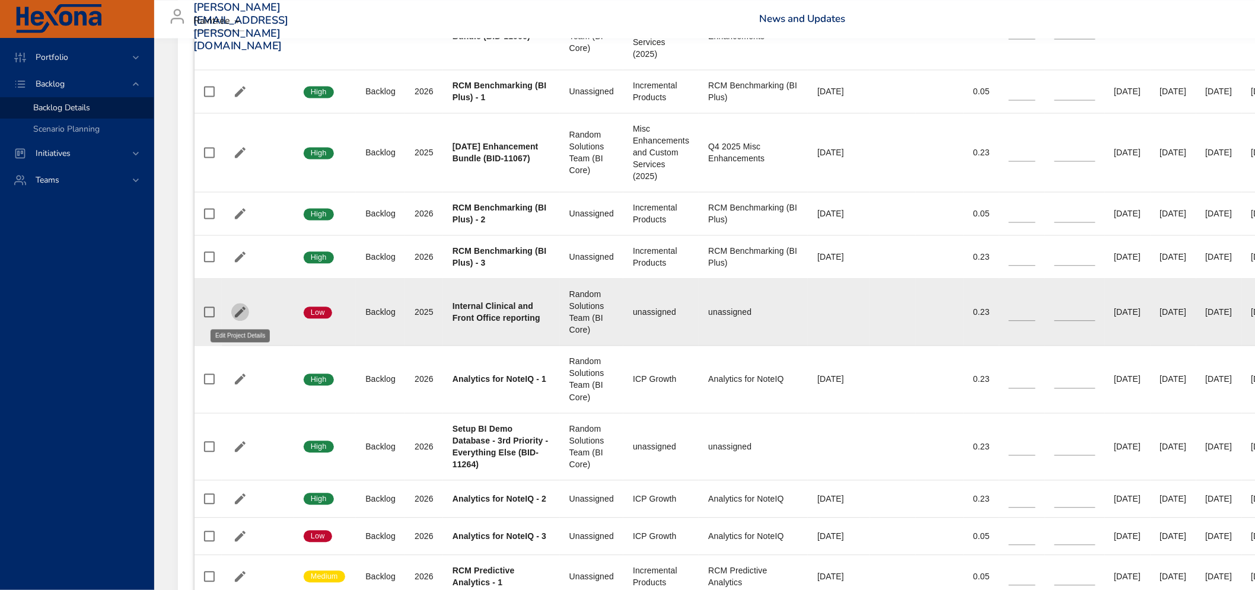
click at [236, 313] on icon "button" at bounding box center [240, 312] width 14 height 14
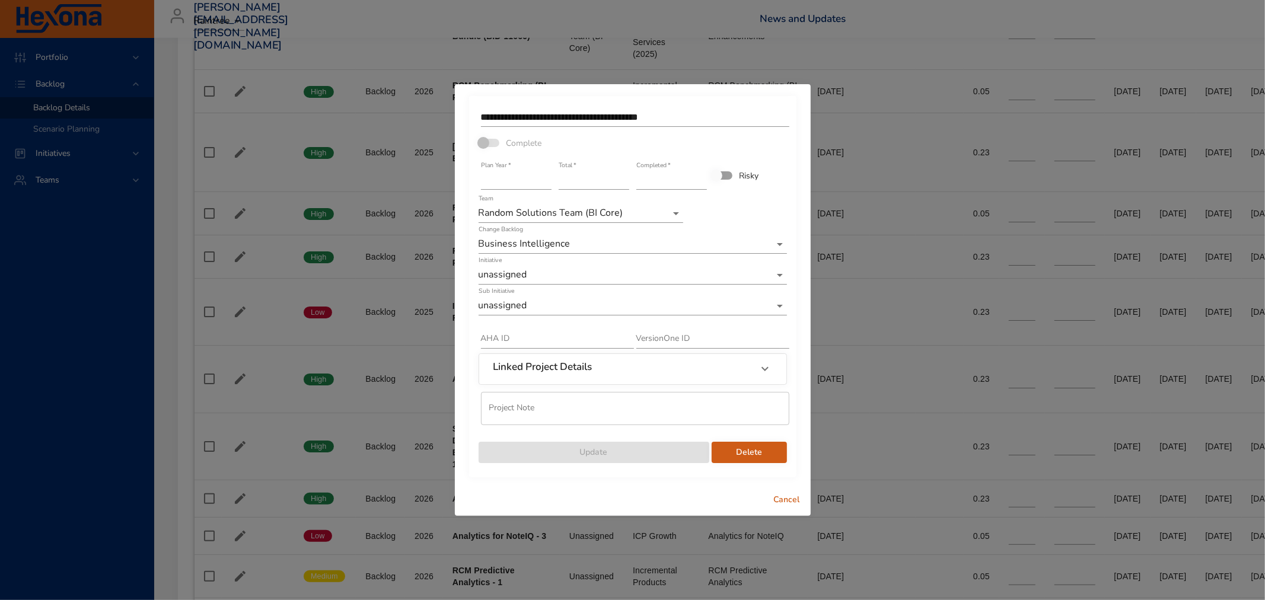
click at [585, 411] on input "text" at bounding box center [635, 408] width 308 height 33
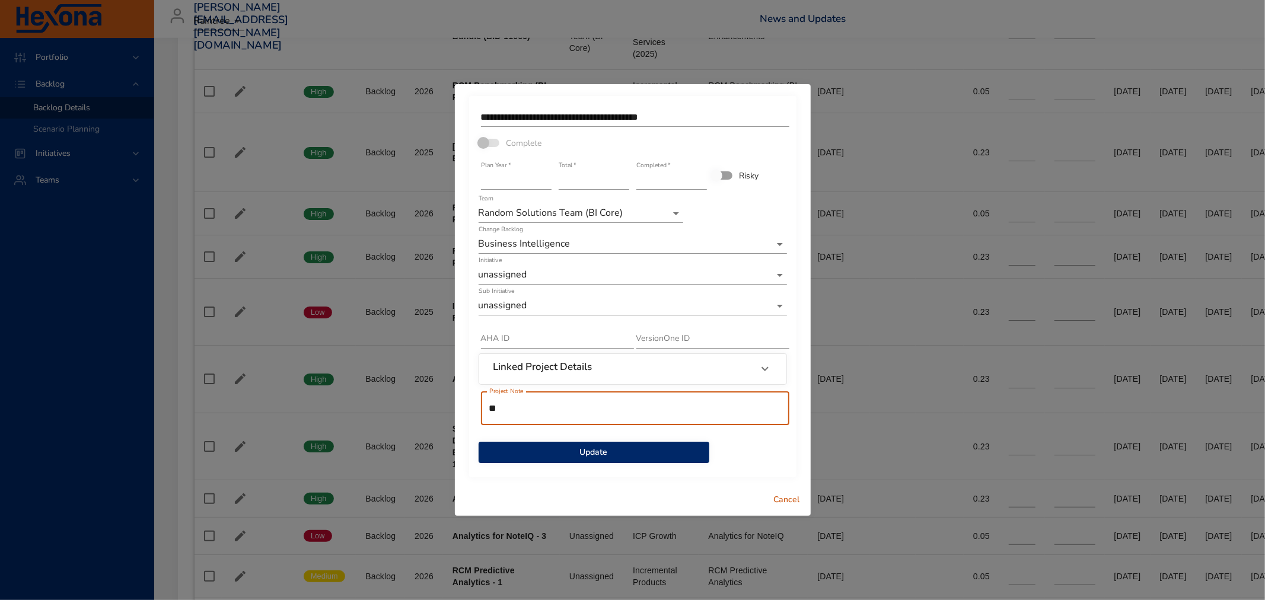
type input "*"
click at [784, 501] on span "Cancel" at bounding box center [787, 500] width 28 height 15
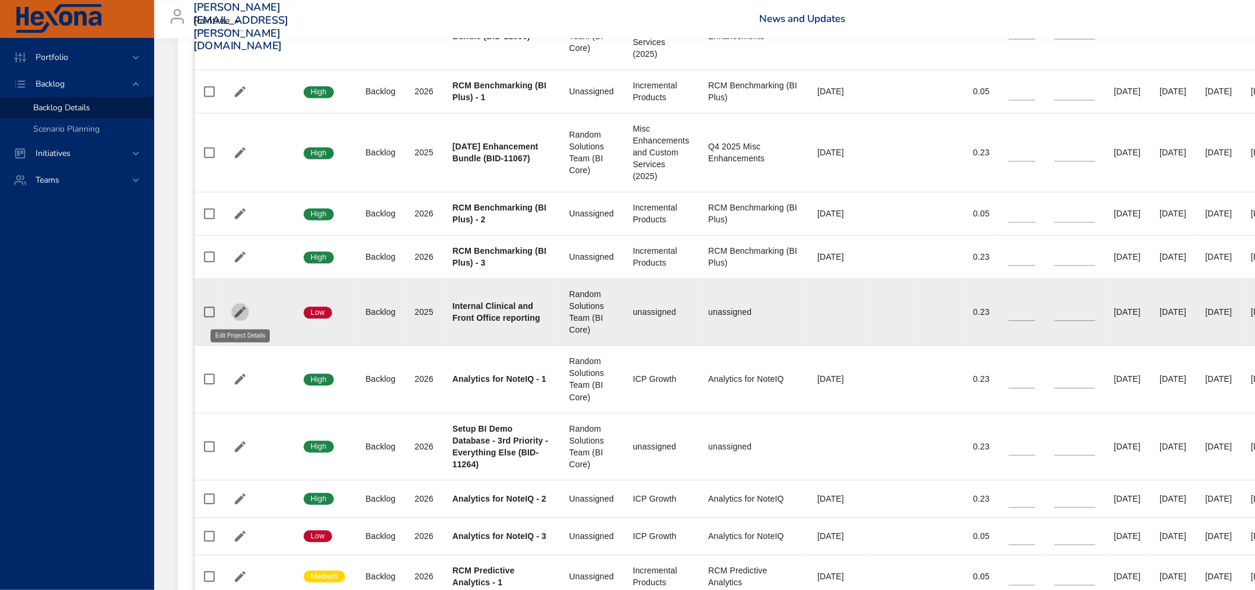
click at [238, 310] on icon "button" at bounding box center [240, 312] width 14 height 14
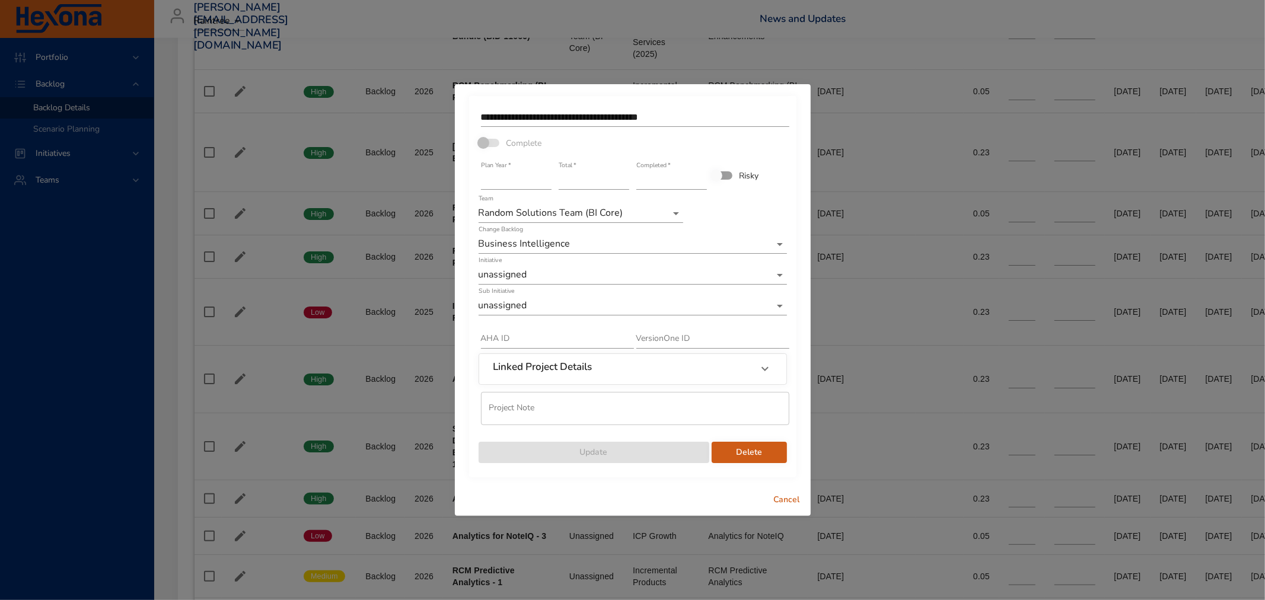
click at [746, 454] on span "Delete" at bounding box center [749, 453] width 56 height 15
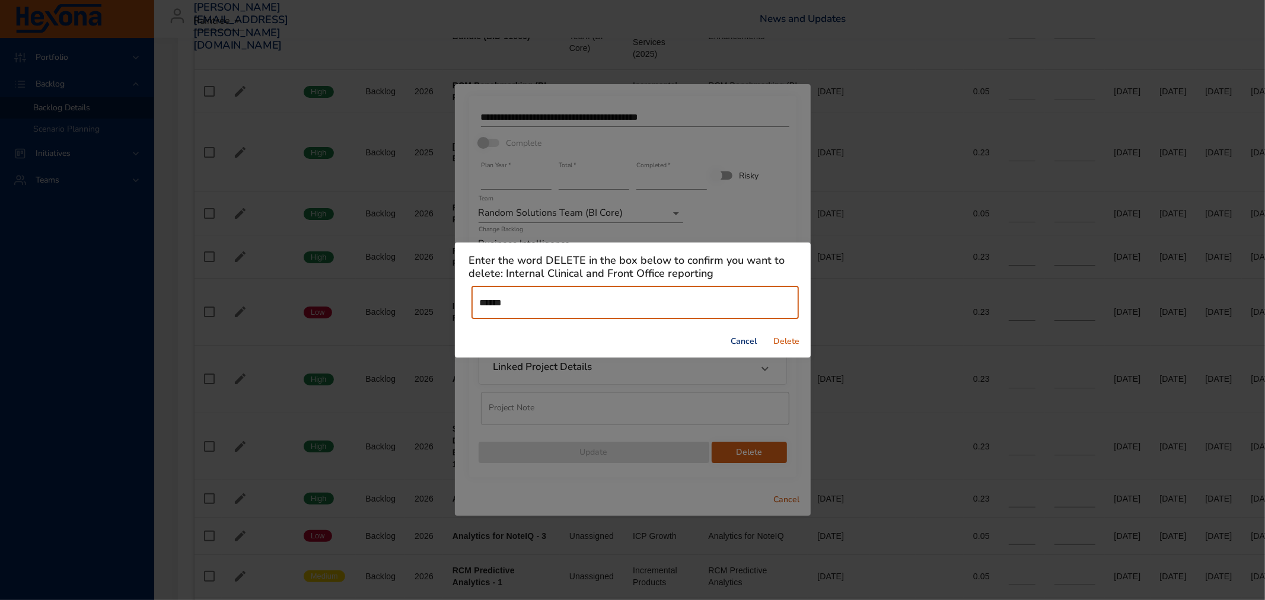
type input "******"
click at [775, 335] on span "Delete" at bounding box center [787, 342] width 28 height 15
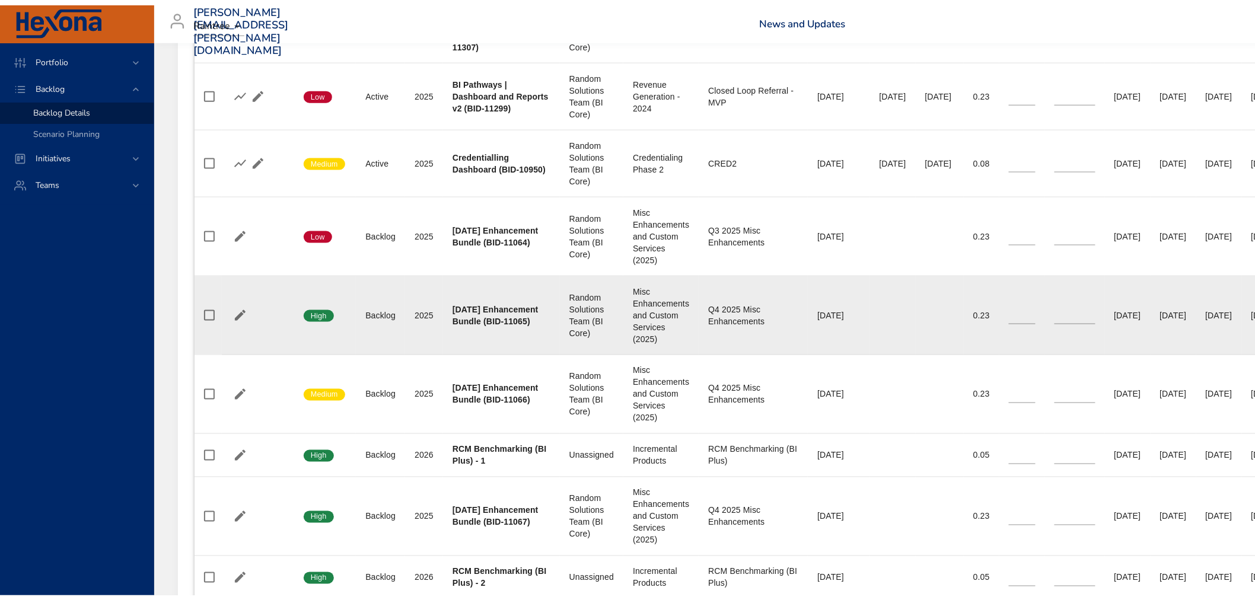
scroll to position [263, 0]
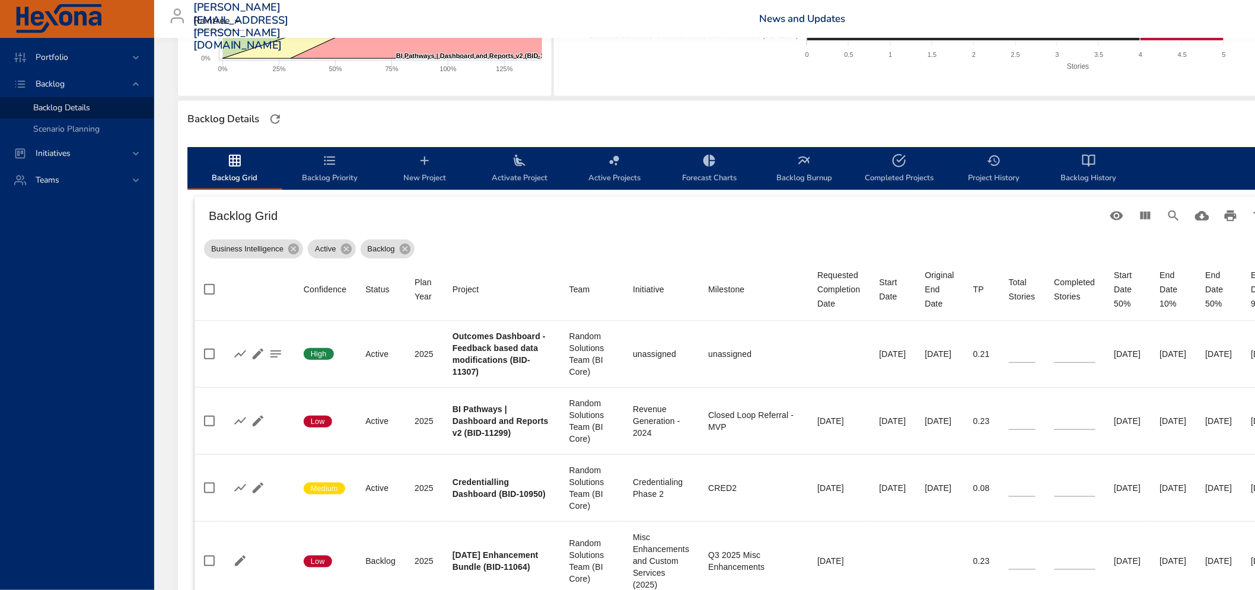
click at [323, 165] on icon "backlog-tab" at bounding box center [330, 161] width 14 height 14
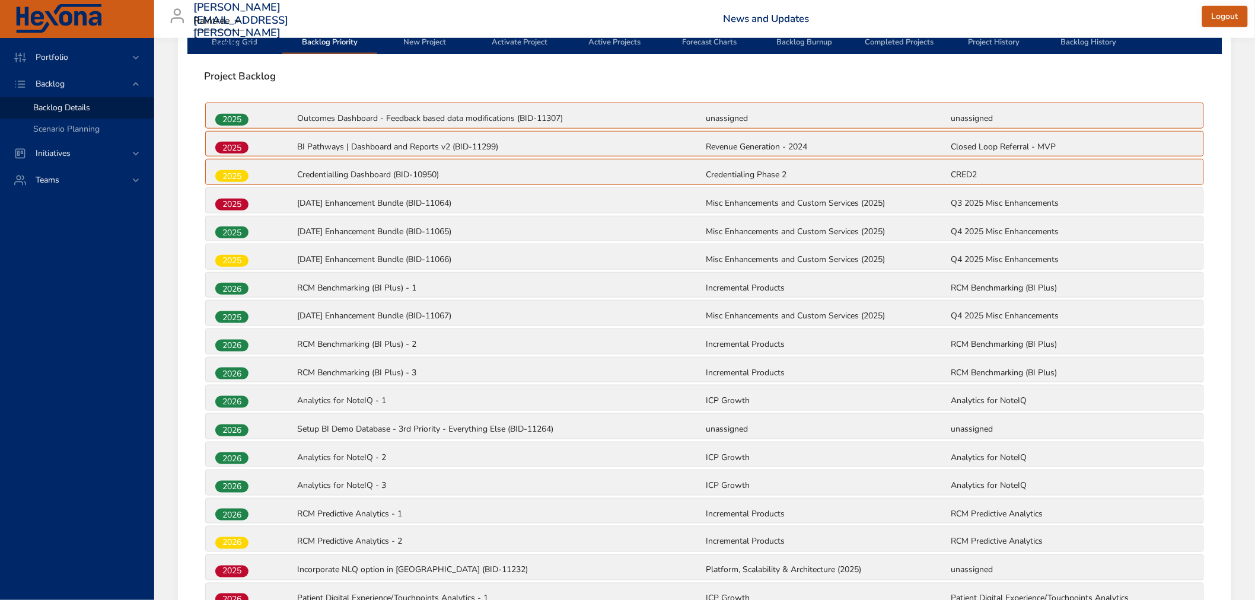
scroll to position [461, 0]
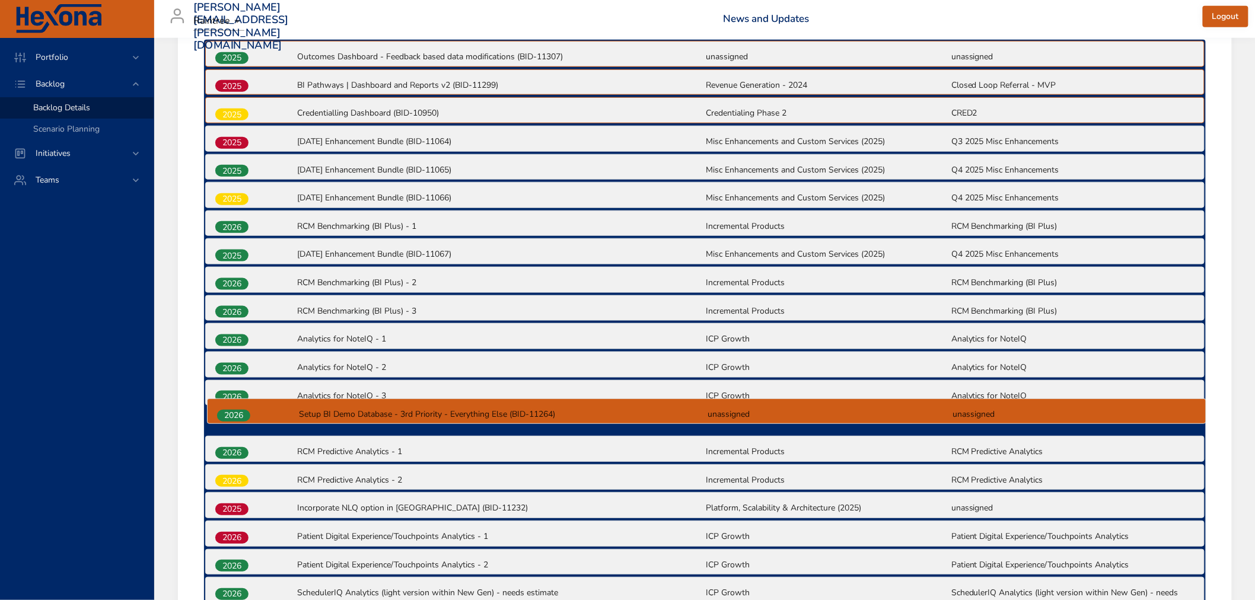
drag, startPoint x: 230, startPoint y: 365, endPoint x: 231, endPoint y: 421, distance: 56.4
click at [231, 421] on div "2025 Outcomes Dashboard - Feedback based data modifications (BID-11307) unassig…" at bounding box center [705, 456] width 1002 height 832
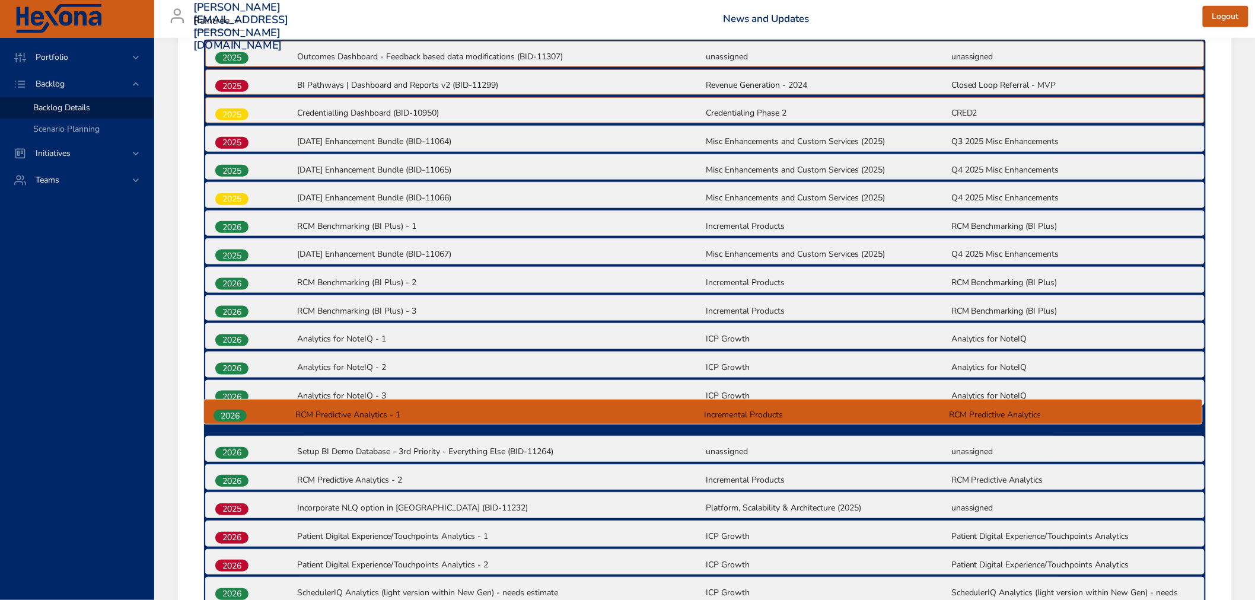
drag, startPoint x: 233, startPoint y: 452, endPoint x: 231, endPoint y: 415, distance: 36.8
click at [231, 415] on div "2025 Outcomes Dashboard - Feedback based data modifications (BID-11307) unassig…" at bounding box center [705, 456] width 1002 height 832
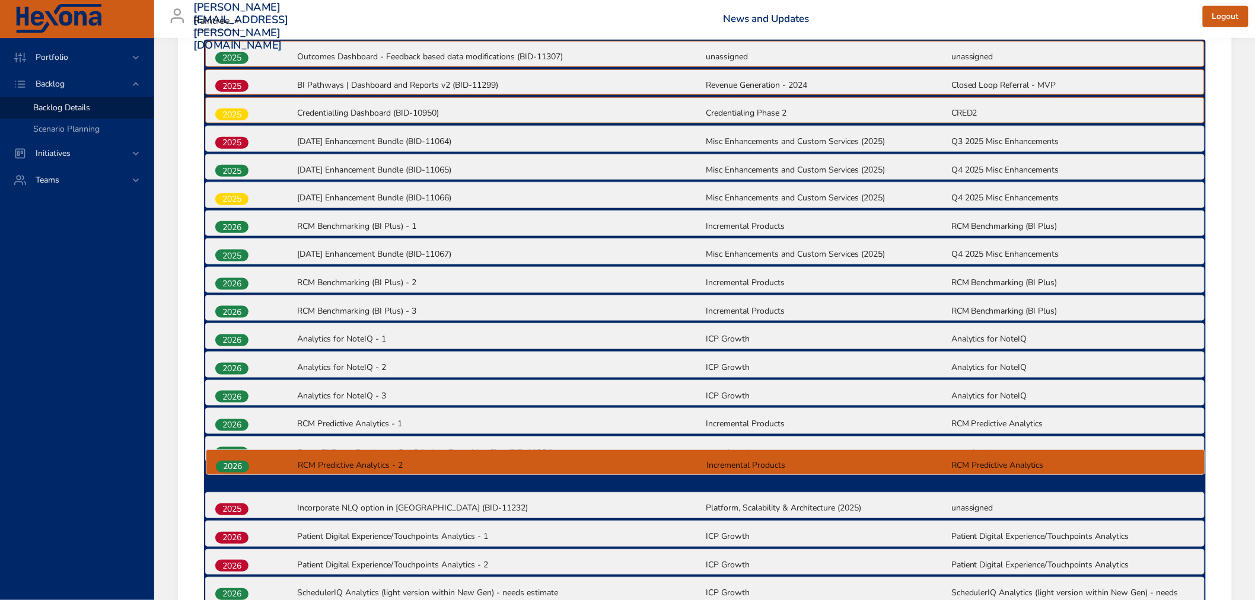
scroll to position [466, 0]
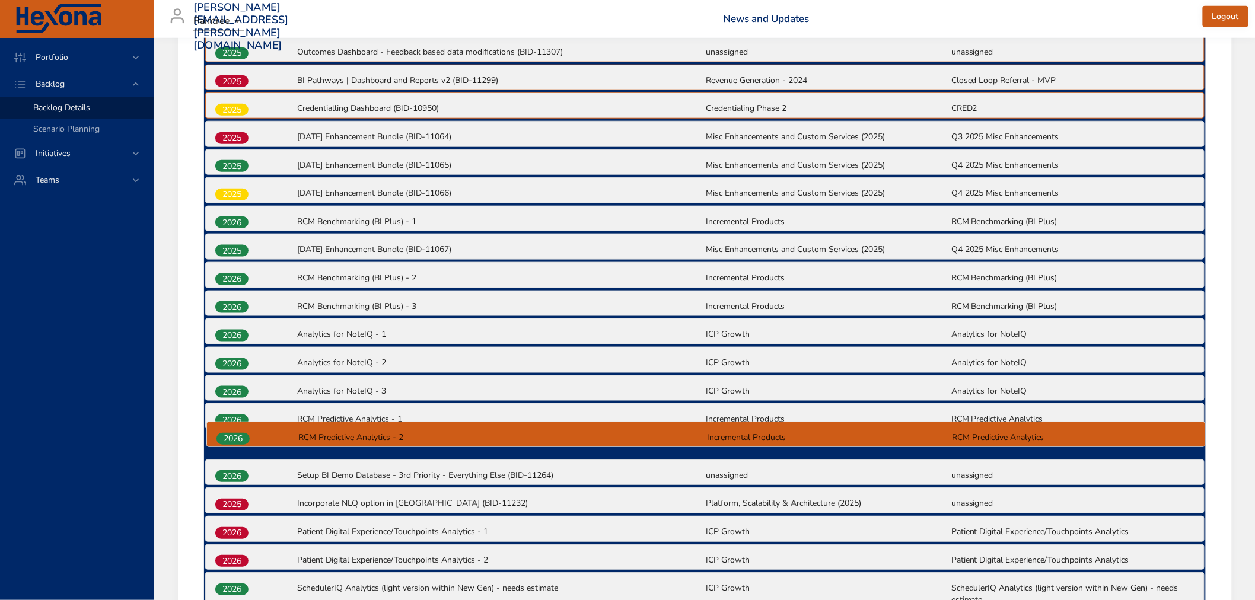
drag, startPoint x: 232, startPoint y: 478, endPoint x: 233, endPoint y: 435, distance: 42.7
click at [233, 435] on div "2025 Outcomes Dashboard - Feedback based data modifications (BID-11307) unassig…" at bounding box center [705, 451] width 1002 height 832
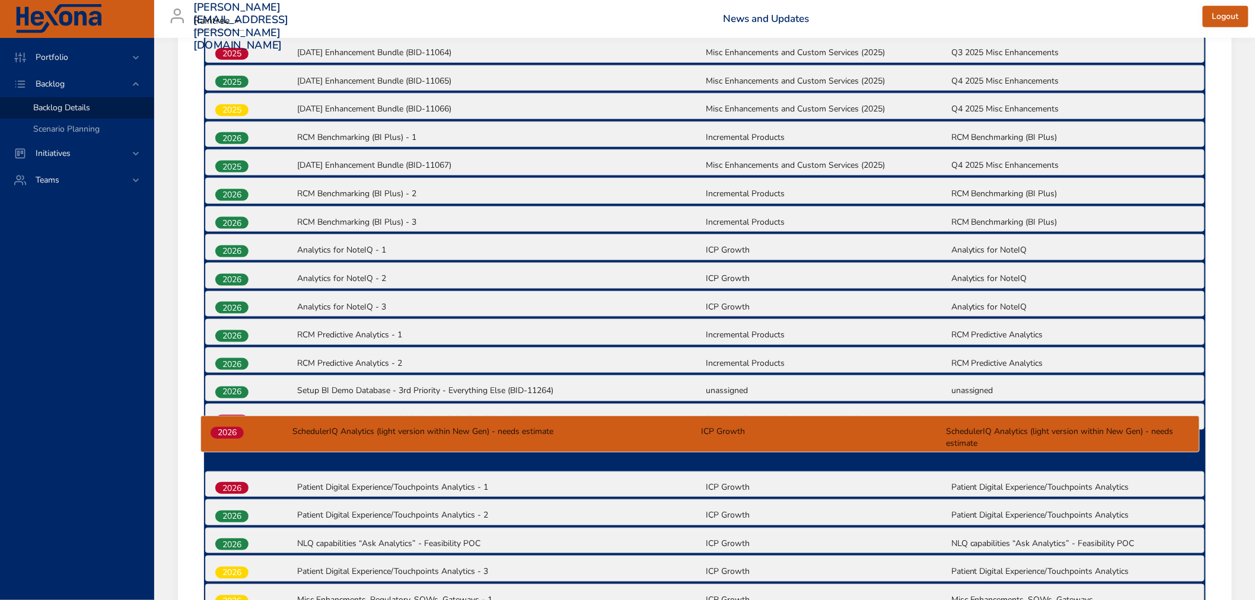
scroll to position [552, 0]
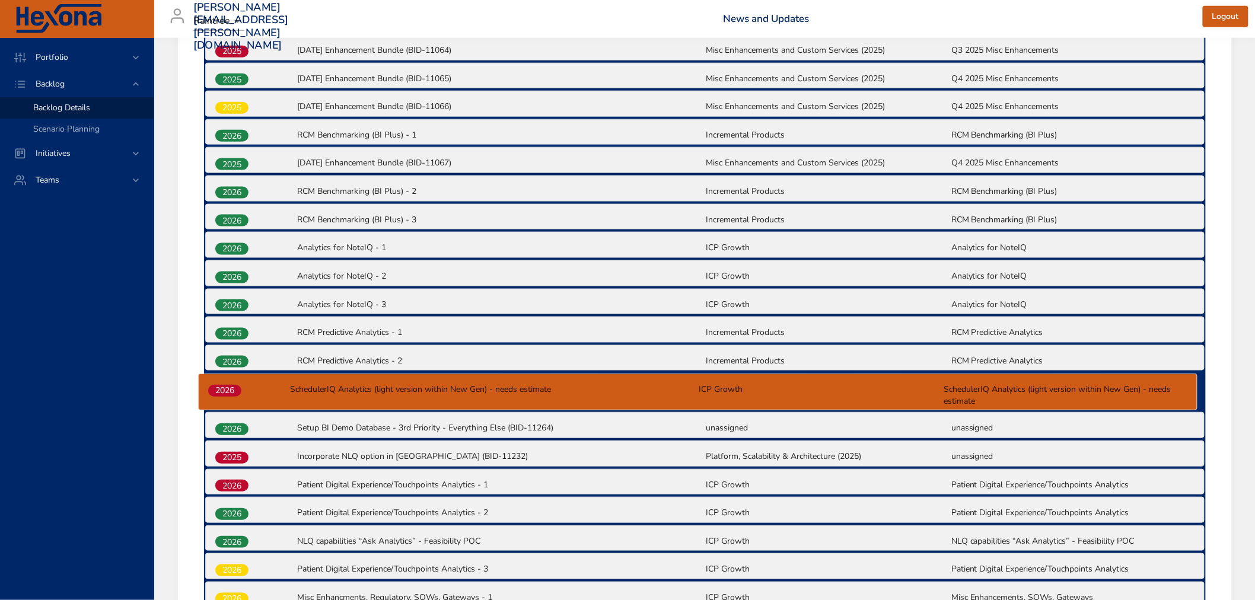
drag, startPoint x: 230, startPoint y: 520, endPoint x: 224, endPoint y: 388, distance: 132.4
click at [224, 388] on div "2025 Outcomes Dashboard - Feedback based data modifications (BID-11307) unassig…" at bounding box center [705, 364] width 1002 height 832
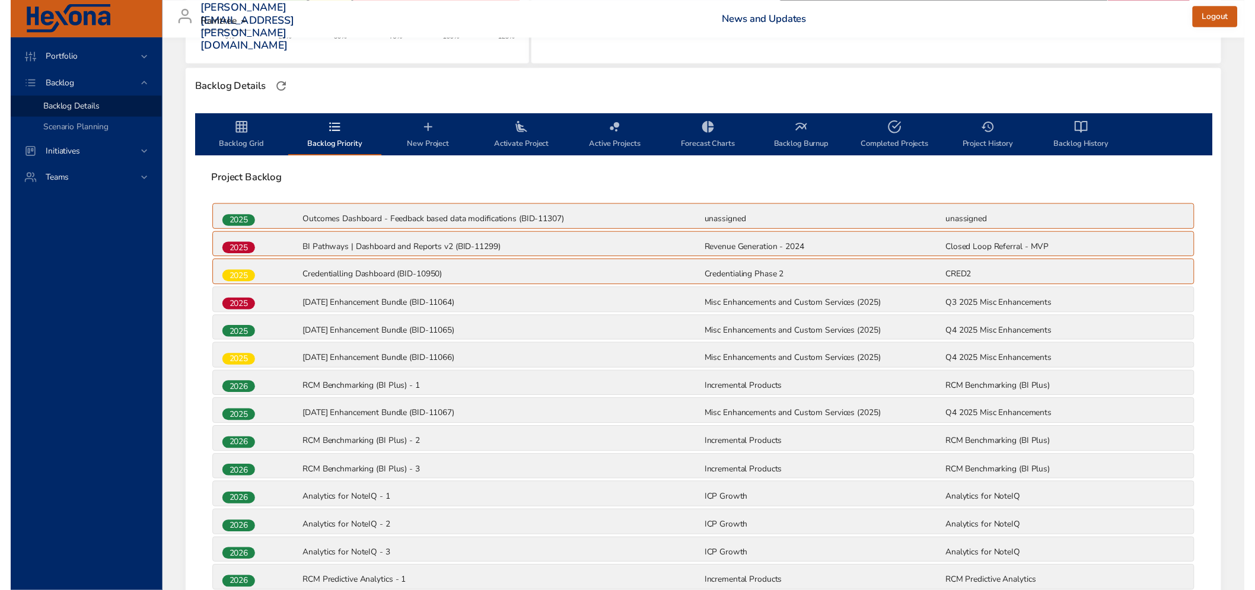
scroll to position [288, 0]
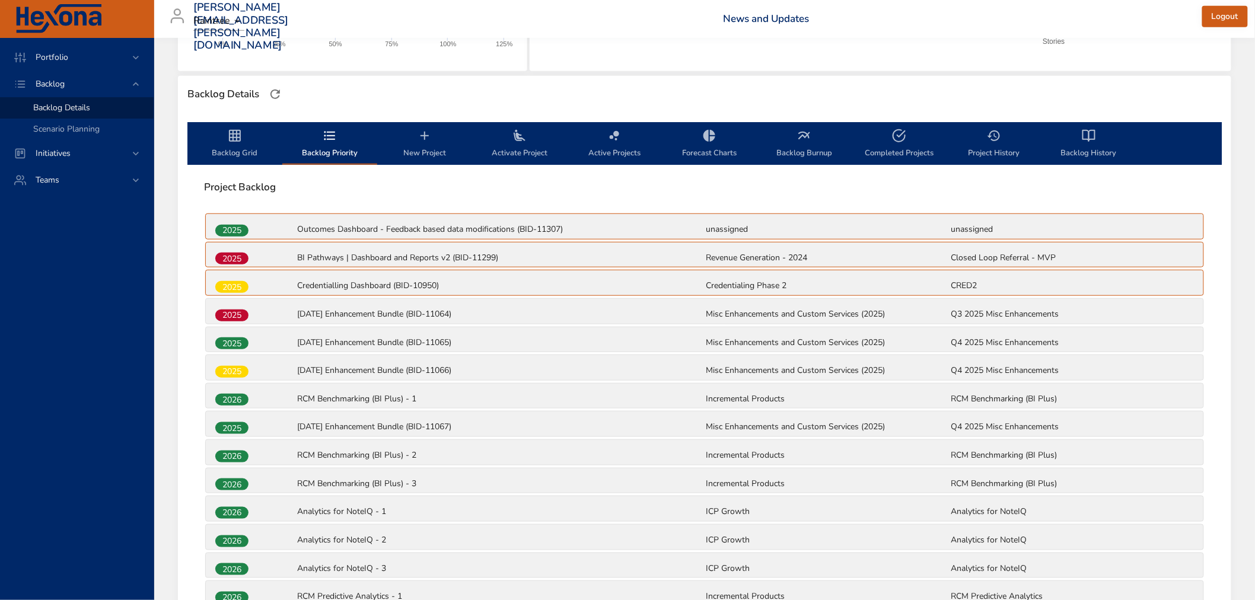
click at [239, 139] on icon "backlog-tab" at bounding box center [235, 136] width 14 height 14
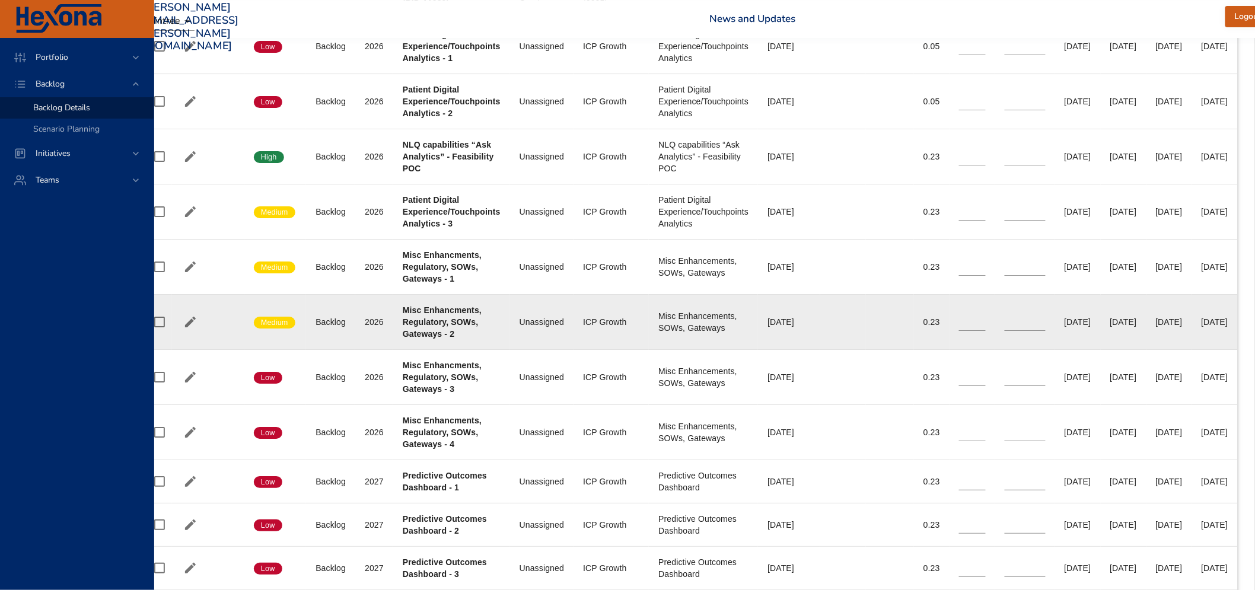
scroll to position [1673, 50]
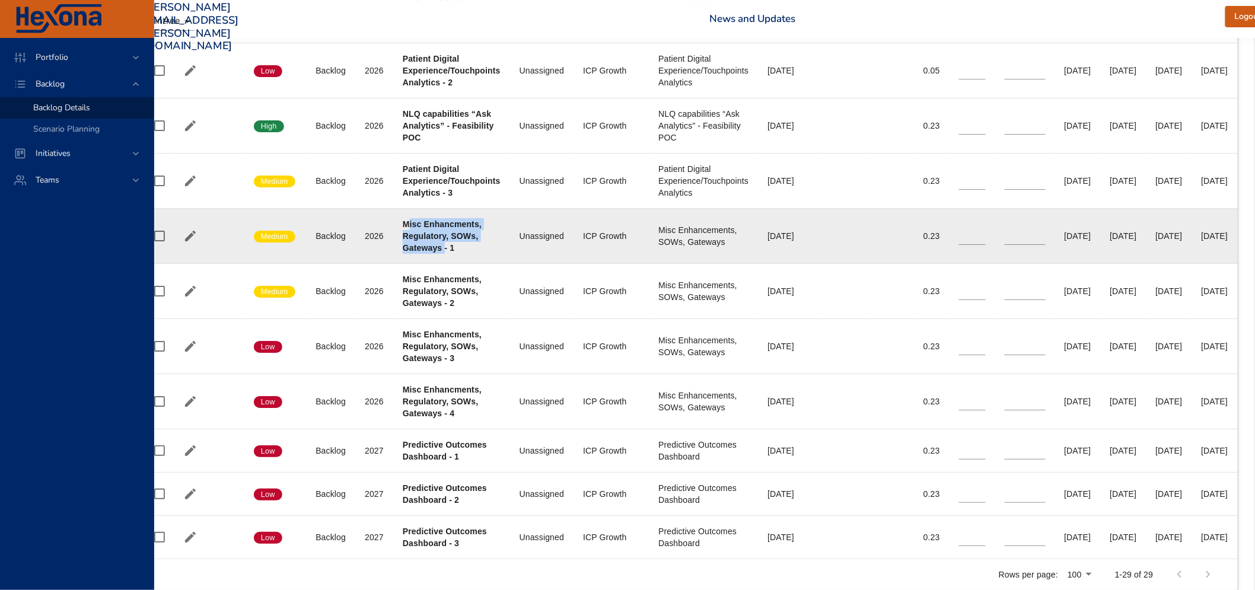
drag, startPoint x: 406, startPoint y: 223, endPoint x: 446, endPoint y: 250, distance: 47.9
click at [446, 250] on b "Misc Enhancments, Regulatory, SOWs, Gateways - 1" at bounding box center [442, 236] width 79 height 33
click at [431, 246] on b "Misc Enhancments, Regulatory, SOWs, Gateways - 1" at bounding box center [442, 236] width 79 height 33
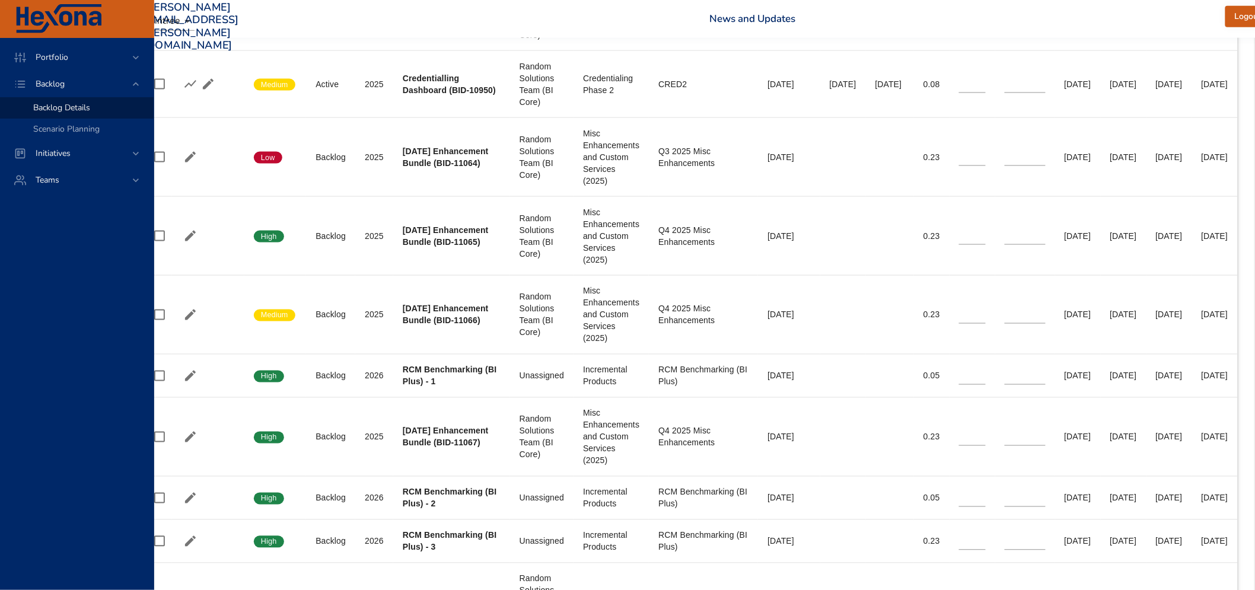
scroll to position [618, 50]
